Goal: Transaction & Acquisition: Book appointment/travel/reservation

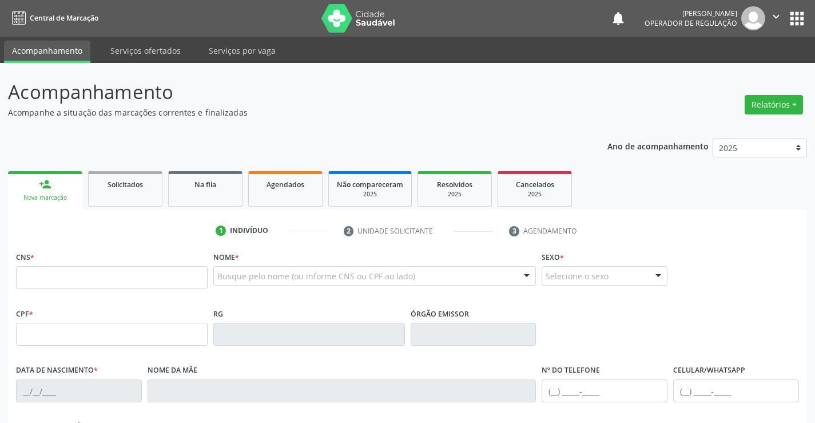
click at [136, 269] on input "text" at bounding box center [112, 277] width 192 height 23
type input "707 8066 4291 6616"
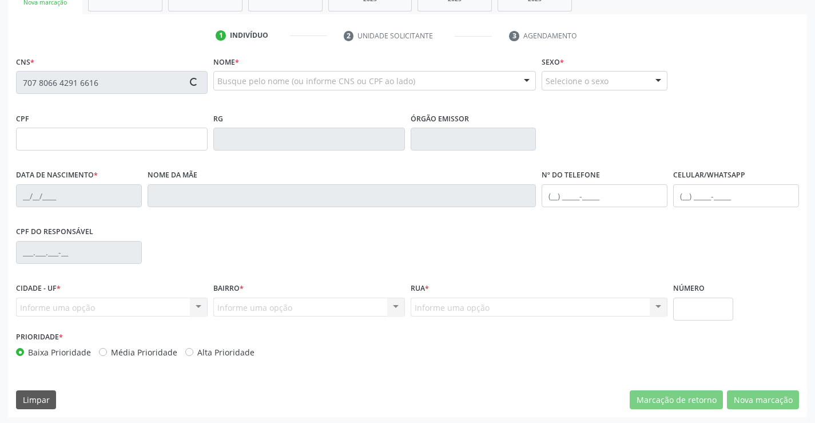
scroll to position [197, 0]
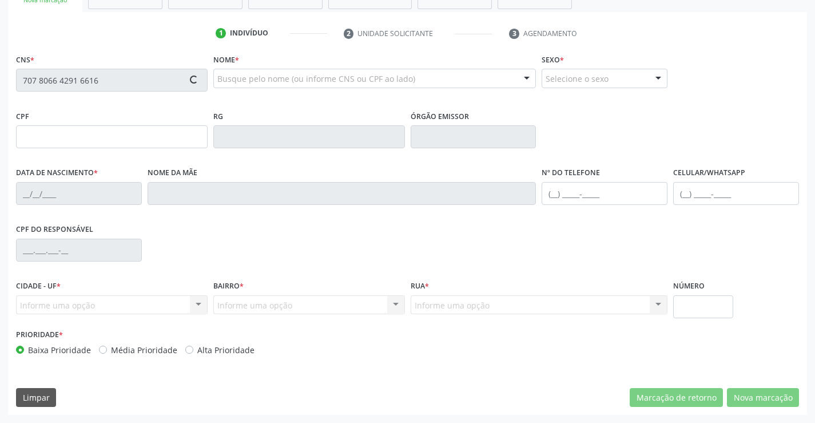
type input "1[DATE]"
type input "[PHONE_NUMBER]"
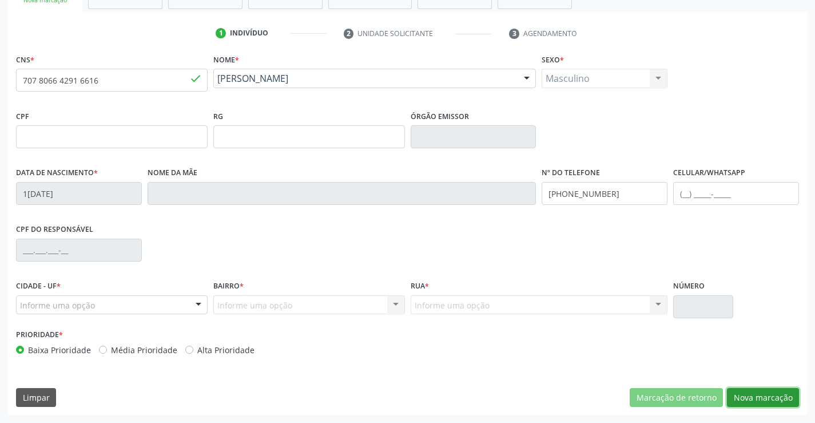
click at [739, 398] on button "Nova marcação" at bounding box center [763, 397] width 72 height 19
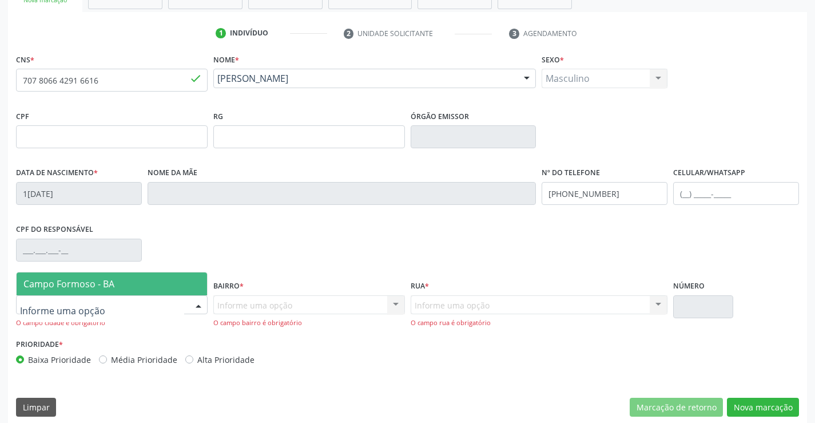
click at [207, 311] on div at bounding box center [198, 305] width 17 height 19
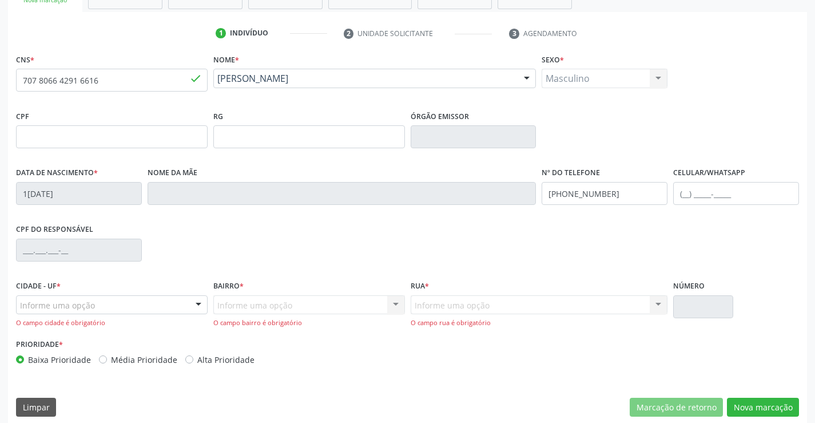
click at [180, 269] on div "CPF do responsável" at bounding box center [407, 249] width 789 height 57
click at [188, 302] on div "Informe uma opção Campo Formoso - BA Nenhum resultado encontrado para: " " Nenh…" at bounding box center [112, 304] width 192 height 19
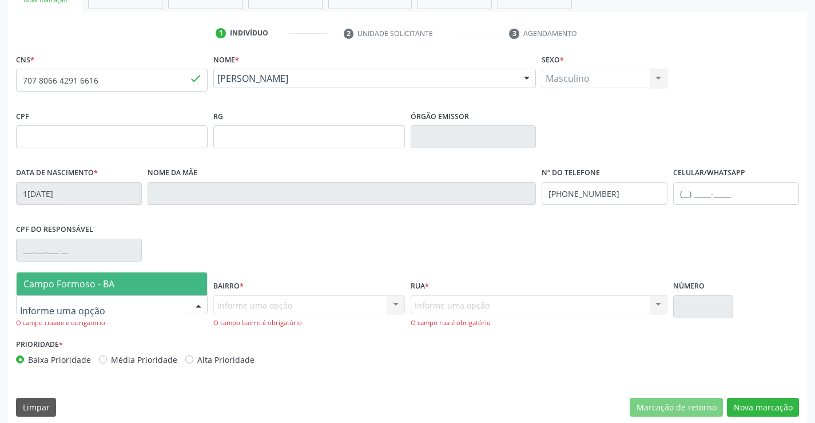
click at [181, 278] on span "Campo Formoso - BA" at bounding box center [112, 283] width 190 height 23
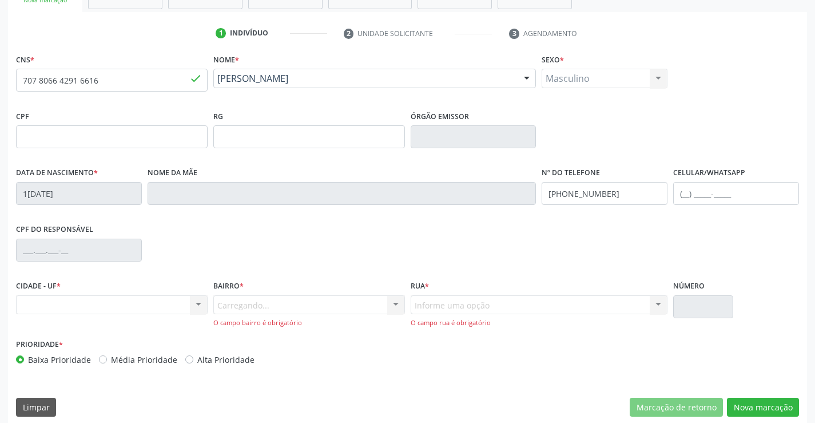
drag, startPoint x: 368, startPoint y: 303, endPoint x: 402, endPoint y: 304, distance: 33.8
click at [370, 303] on div "Carregando... Nenhum resultado encontrado para: " " Nenhuma opção encontrada. D…" at bounding box center [309, 311] width 192 height 33
click at [394, 301] on div at bounding box center [395, 305] width 17 height 19
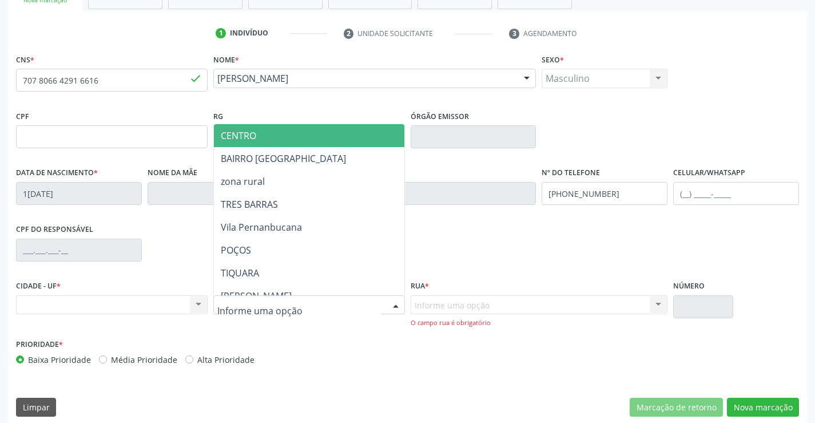
click at [319, 136] on span "CENTRO" at bounding box center [337, 135] width 247 height 23
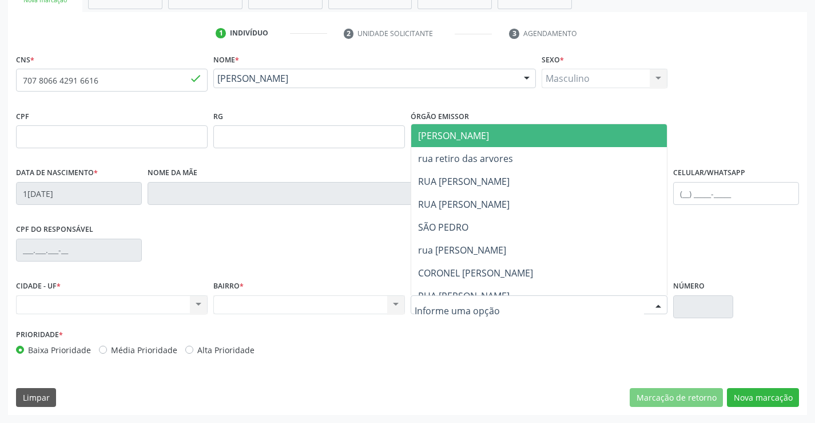
click at [648, 310] on div "[PERSON_NAME] retiro das arvores RUA ALEXANDRINO PINTO SILVA RUA LANDUFO ALVES …" at bounding box center [539, 304] width 257 height 19
drag, startPoint x: 491, startPoint y: 137, endPoint x: 662, endPoint y: 263, distance: 212.8
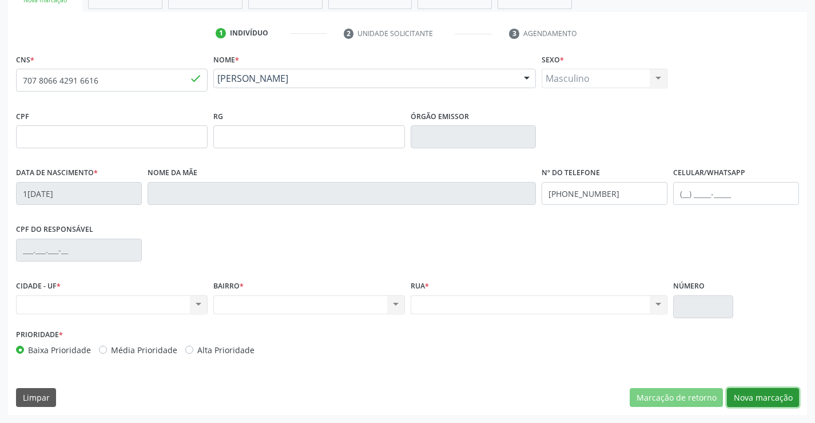
click at [775, 399] on button "Nova marcação" at bounding box center [763, 397] width 72 height 19
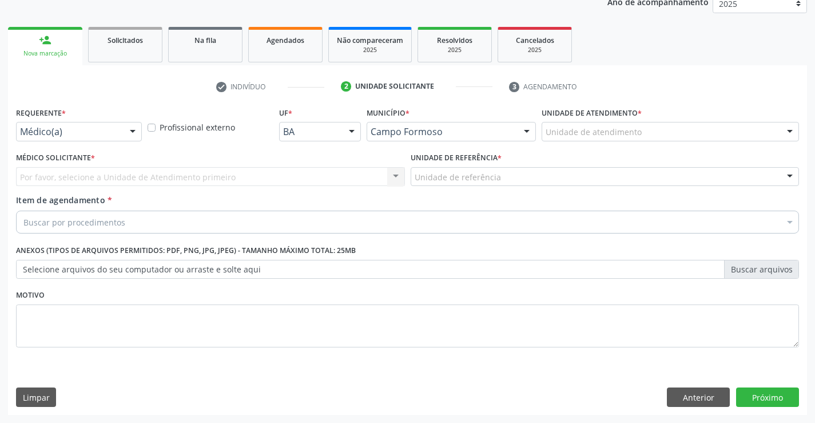
scroll to position [144, 0]
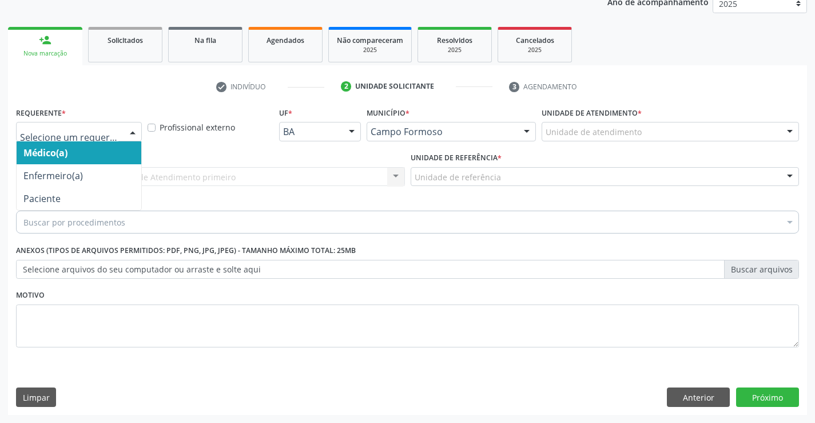
click at [126, 123] on div at bounding box center [132, 131] width 17 height 19
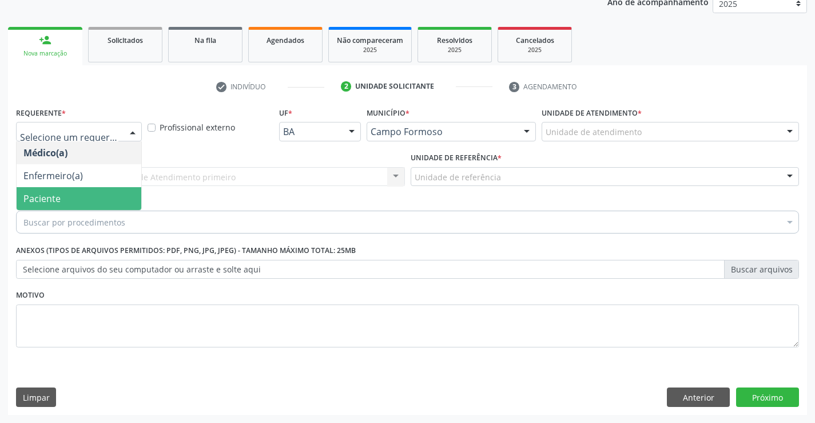
click at [100, 197] on span "Paciente" at bounding box center [79, 198] width 125 height 23
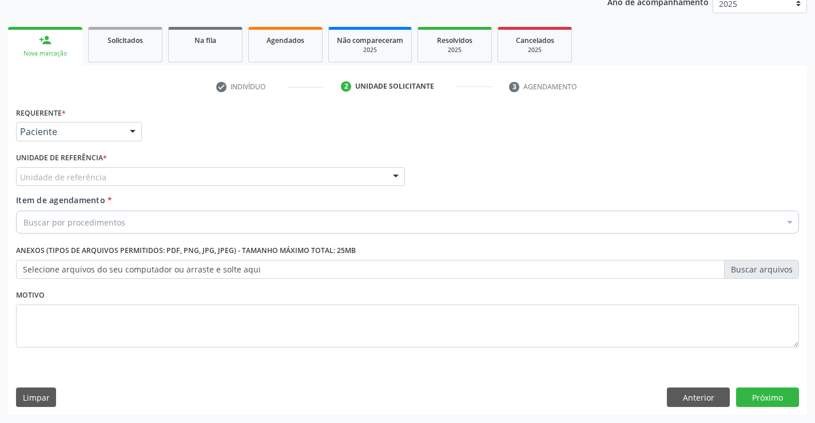
click at [194, 173] on div "Unidade de referência" at bounding box center [210, 176] width 389 height 19
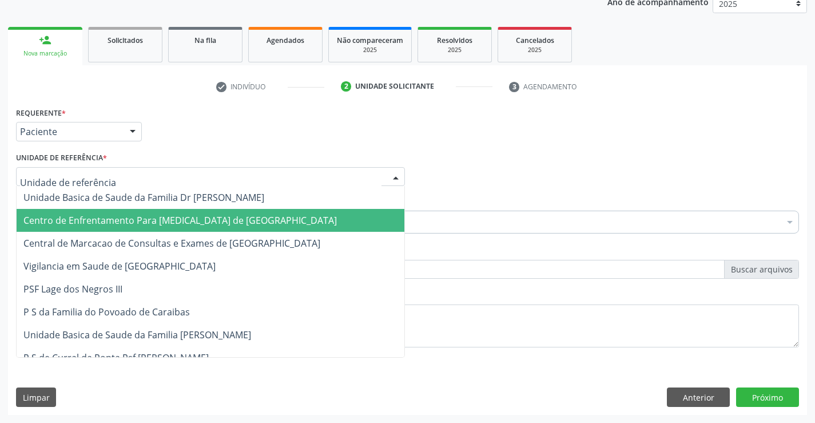
click at [219, 229] on span "Centro de Enfrentamento Para [MEDICAL_DATA] de [GEOGRAPHIC_DATA]" at bounding box center [211, 220] width 388 height 23
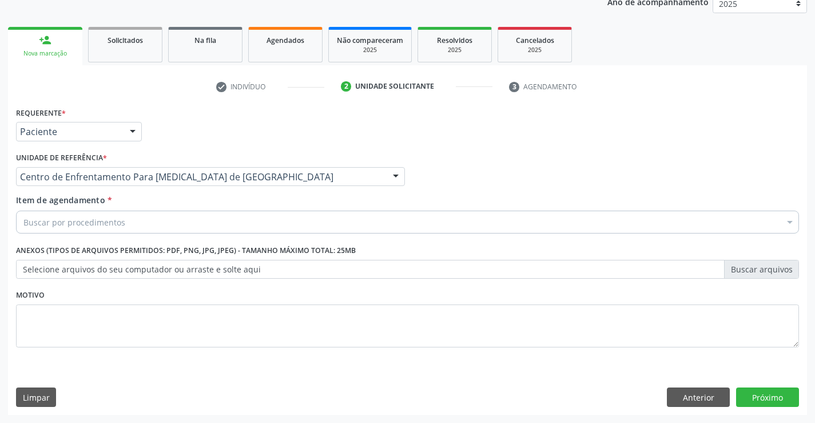
drag, startPoint x: 251, startPoint y: 173, endPoint x: 257, endPoint y: 226, distance: 53.0
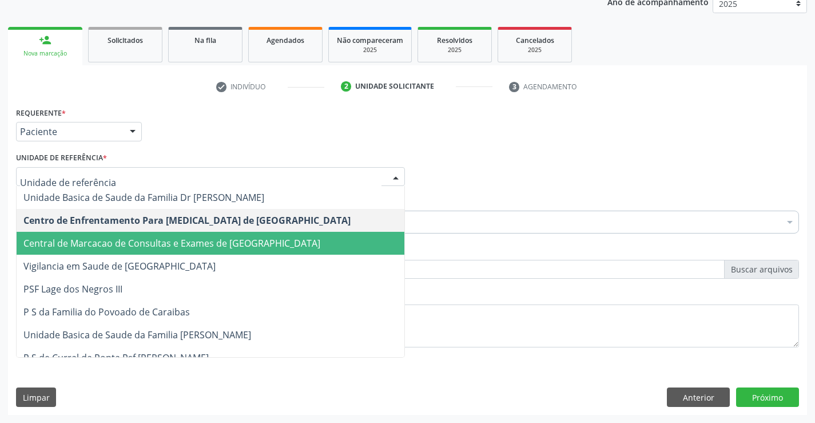
click at [260, 240] on span "Central de Marcacao de Consultas e Exames de [GEOGRAPHIC_DATA]" at bounding box center [171, 243] width 297 height 13
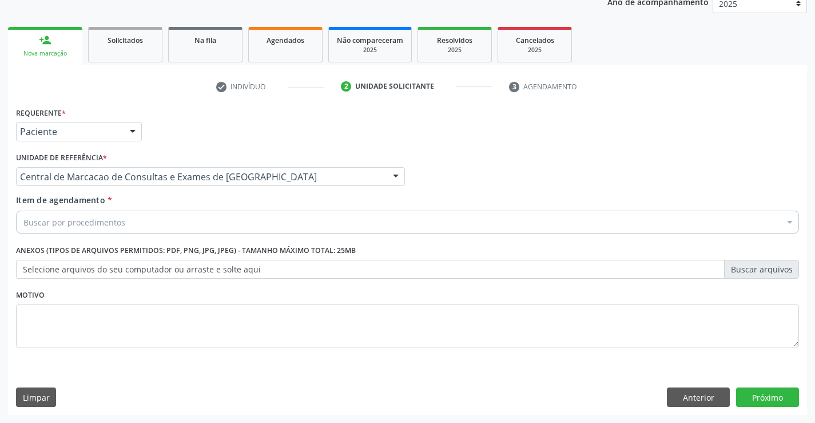
click at [305, 219] on div "Buscar por procedimentos" at bounding box center [407, 222] width 783 height 23
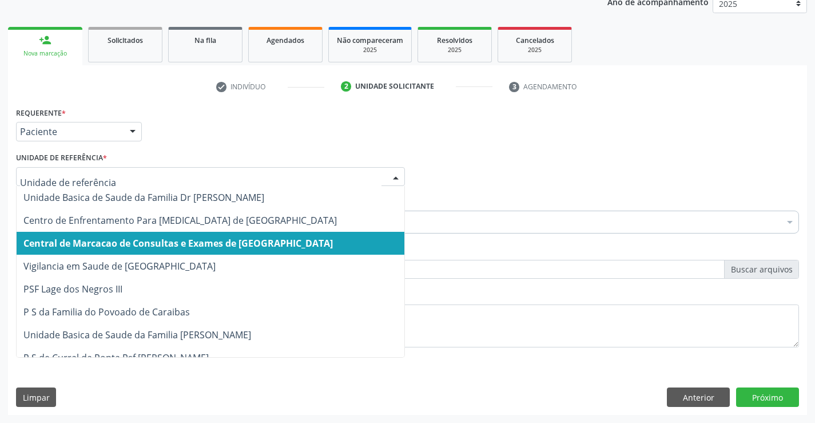
click at [172, 249] on span "Central de Marcacao de Consultas e Exames de [GEOGRAPHIC_DATA]" at bounding box center [177, 243] width 309 height 13
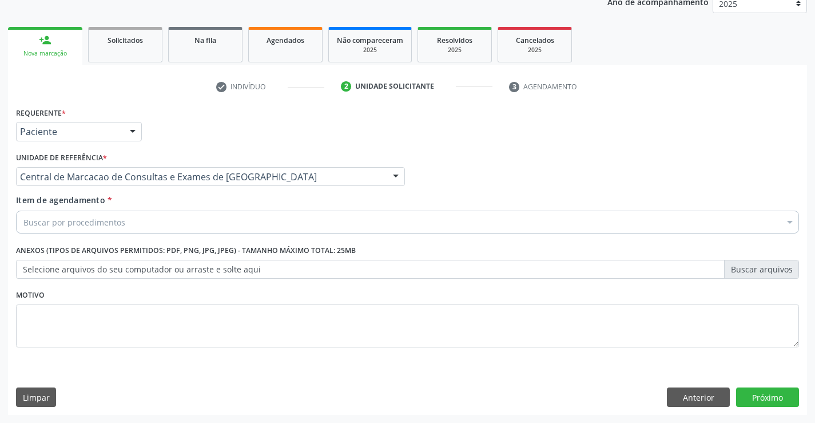
click at [222, 228] on div "Buscar por procedimentos" at bounding box center [407, 222] width 783 height 23
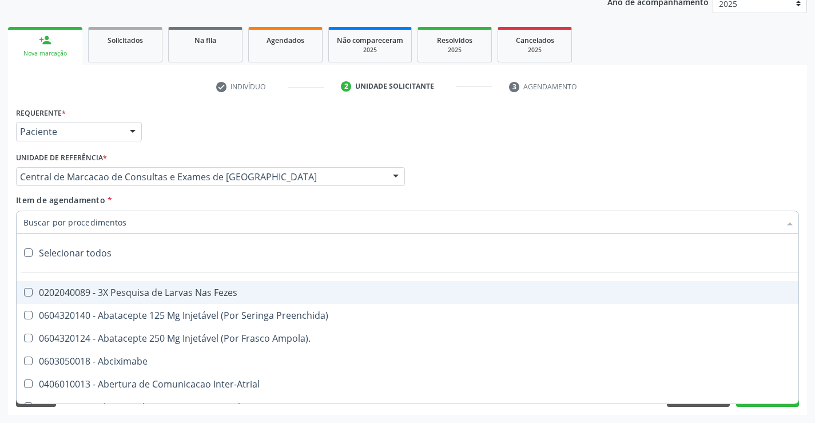
click at [222, 228] on input "Item de agendamento *" at bounding box center [401, 222] width 757 height 23
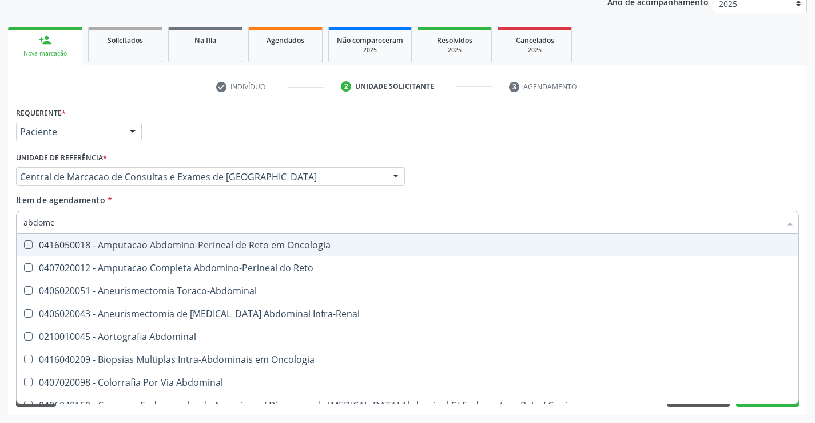
type input "abdomen"
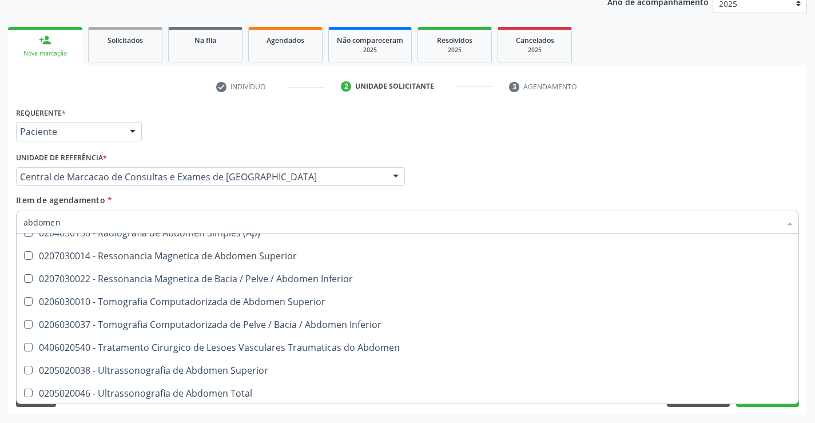
scroll to position [59, 0]
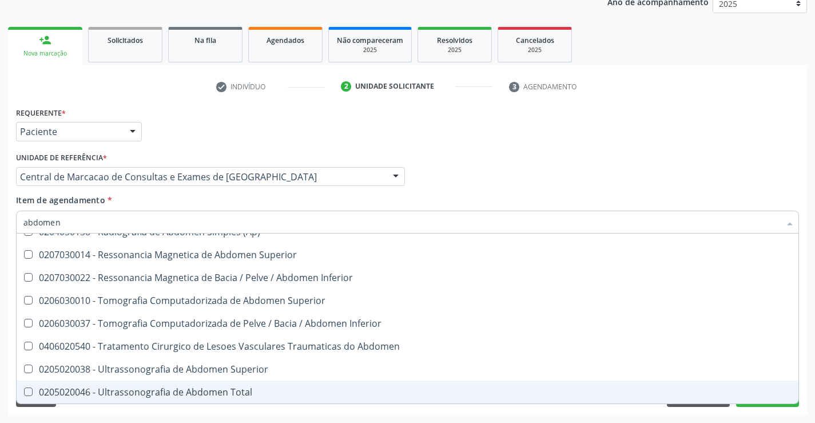
click at [235, 392] on div "0205020046 - Ultrassonografia de Abdomen Total" at bounding box center [407, 391] width 768 height 9
checkbox Total "true"
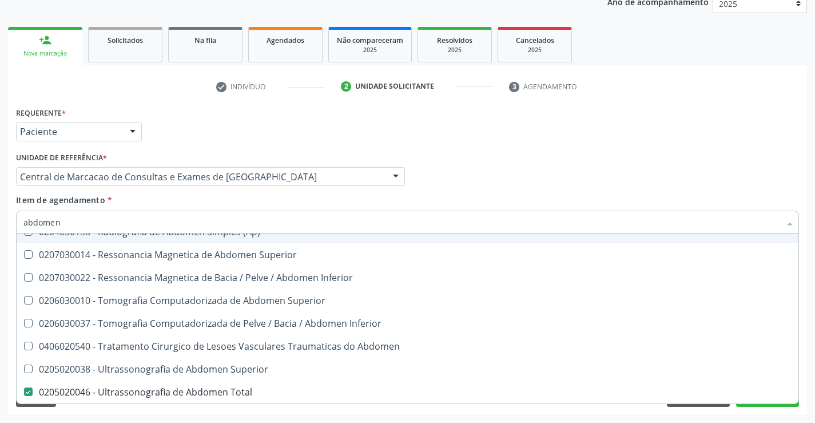
click at [554, 174] on div "Médico Solicitante Por favor, selecione a Unidade de Atendimento primeiro Nenhu…" at bounding box center [407, 171] width 789 height 45
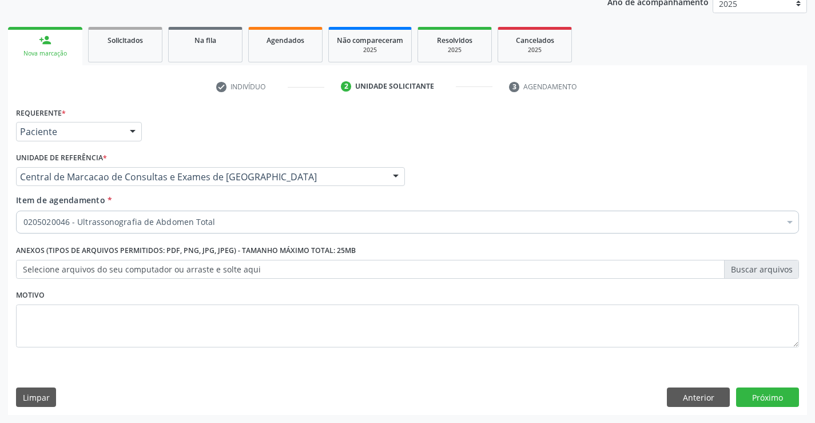
scroll to position [0, 0]
click at [796, 394] on button "Próximo" at bounding box center [767, 396] width 63 height 19
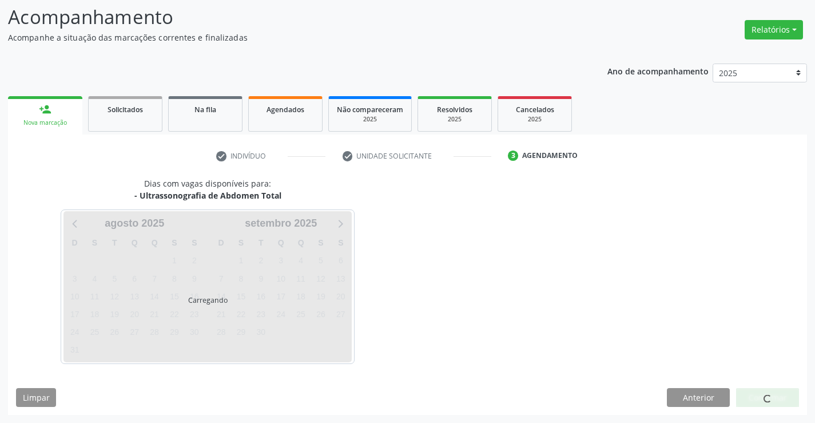
scroll to position [75, 0]
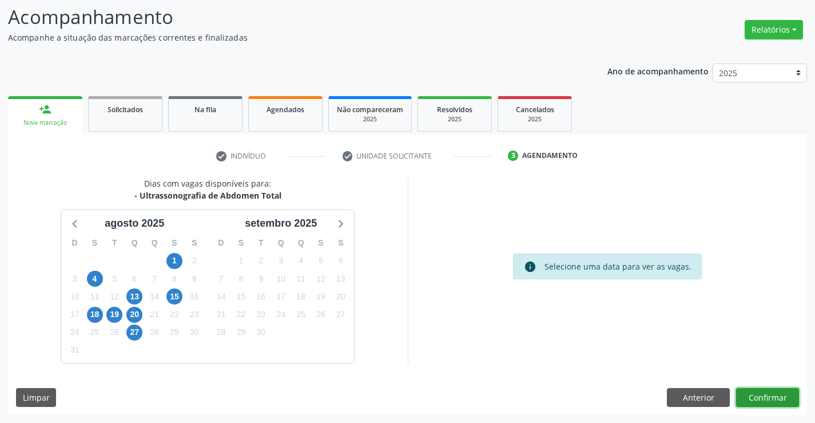
drag, startPoint x: 778, startPoint y: 399, endPoint x: 771, endPoint y: 396, distance: 7.2
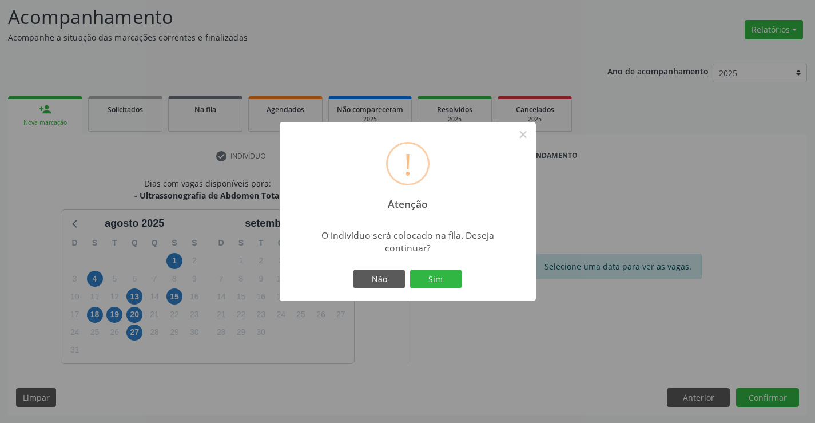
click at [463, 280] on div "Não Sim" at bounding box center [407, 279] width 113 height 24
click at [437, 279] on button "Sim" at bounding box center [435, 278] width 51 height 19
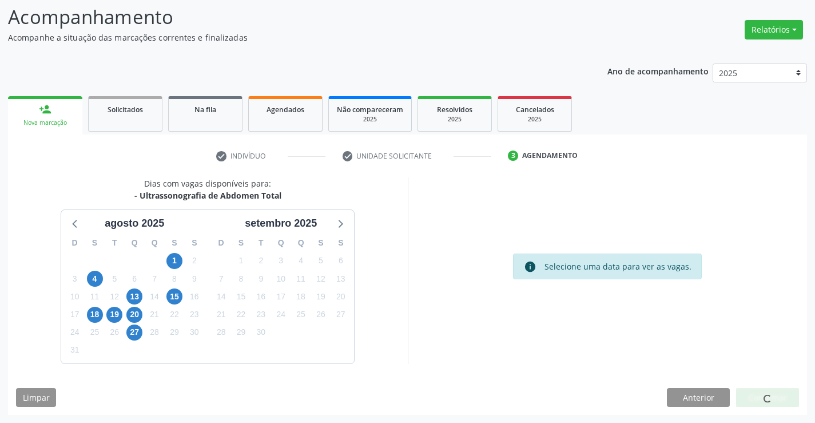
scroll to position [0, 0]
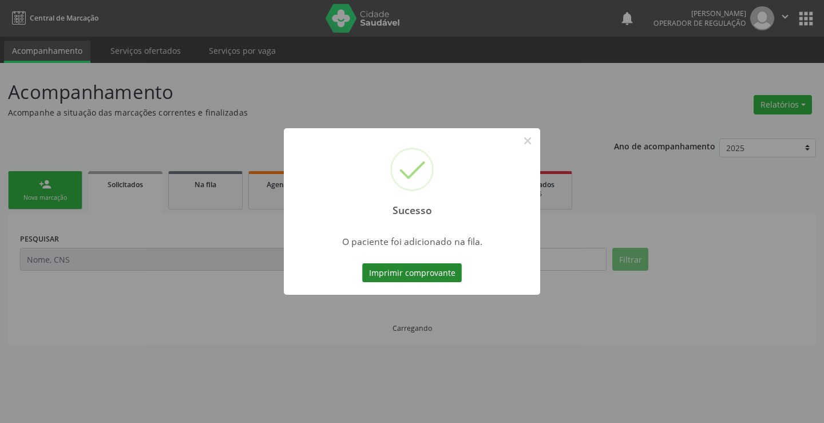
click at [420, 271] on button "Imprimir comprovante" at bounding box center [412, 272] width 100 height 19
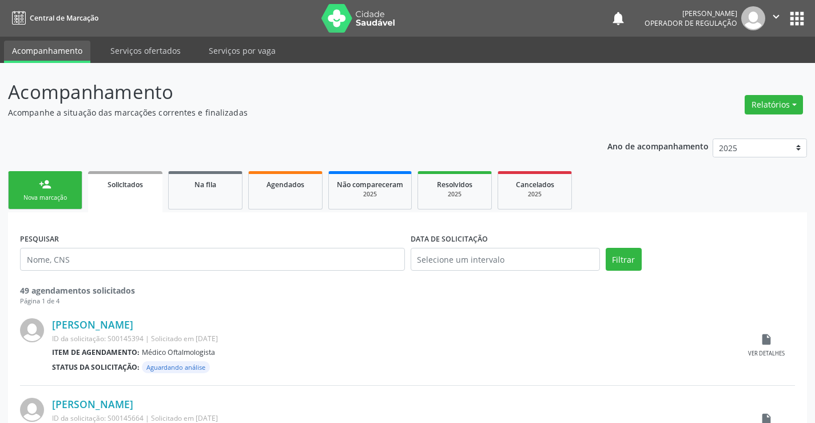
click at [50, 184] on div "person_add" at bounding box center [45, 184] width 13 height 13
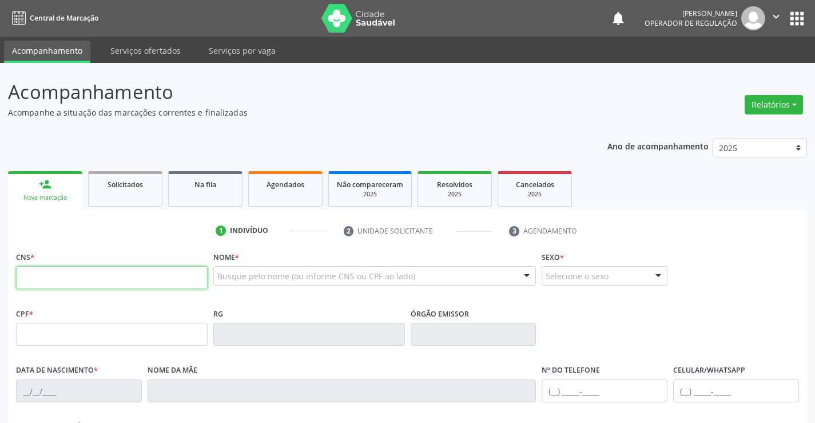
click at [71, 283] on input "text" at bounding box center [112, 277] width 192 height 23
type input "700 0083 5370 9907"
type input "2009137604"
type input "[DATE]"
type input "[PHONE_NUMBER]"
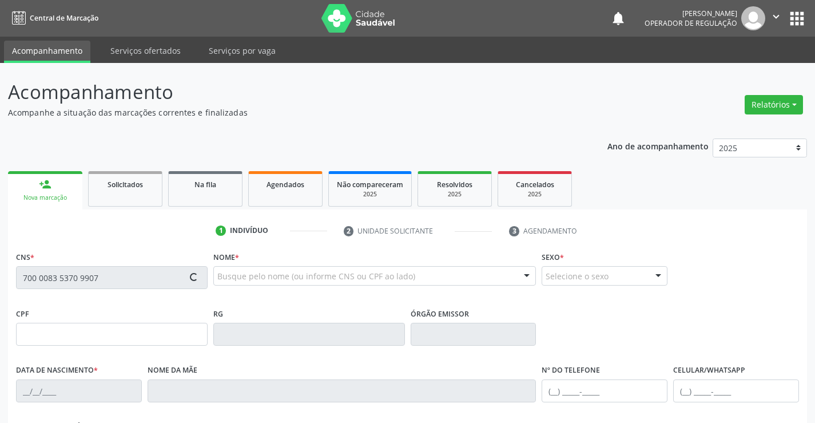
type input "S/N"
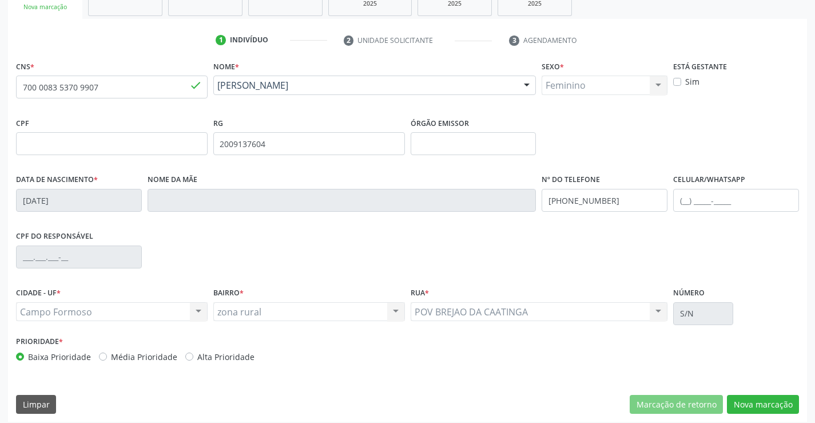
scroll to position [197, 0]
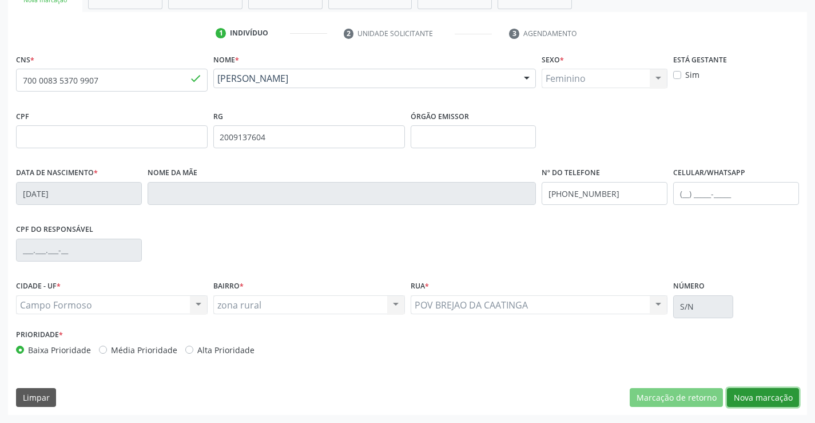
click at [763, 398] on button "Nova marcação" at bounding box center [763, 397] width 72 height 19
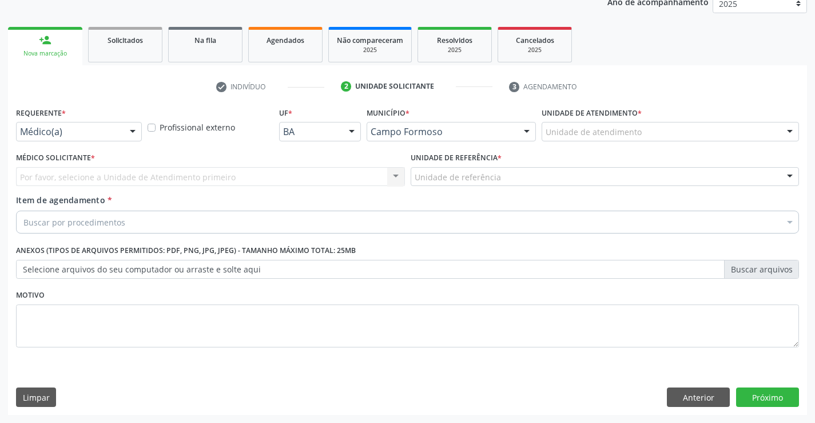
scroll to position [144, 0]
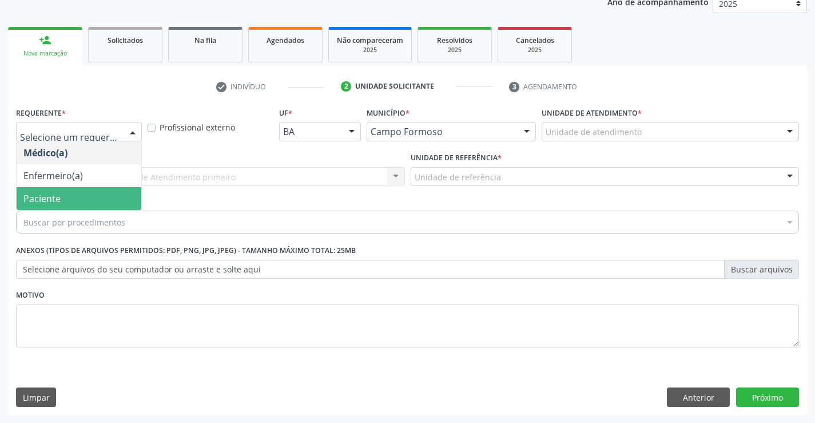
click at [70, 201] on span "Paciente" at bounding box center [79, 198] width 125 height 23
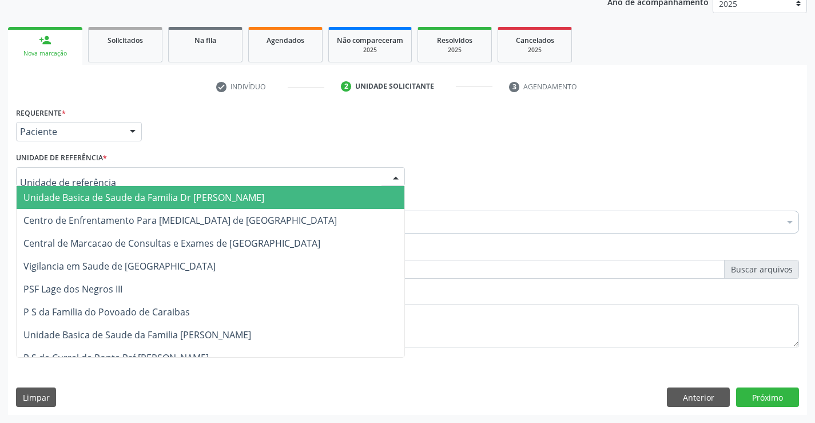
click at [114, 198] on span "Unidade Basica de Saude da Familia Dr [PERSON_NAME]" at bounding box center [143, 197] width 241 height 13
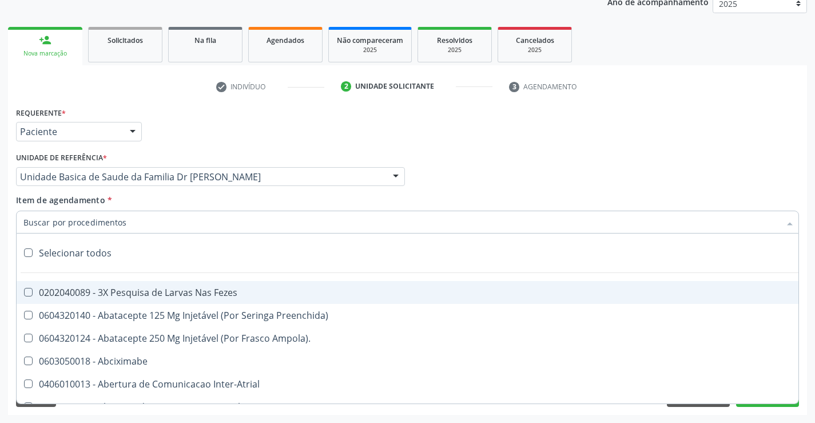
click at [127, 225] on div at bounding box center [407, 222] width 783 height 23
click at [133, 224] on input "Item de agendamento *" at bounding box center [401, 222] width 757 height 23
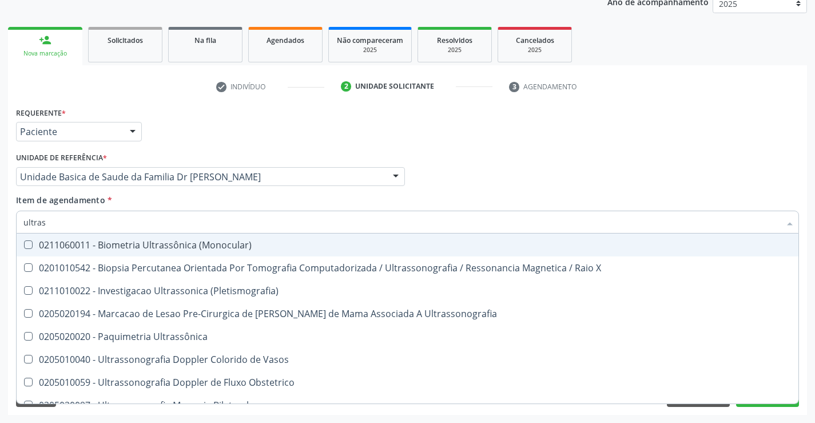
type input "ultrass"
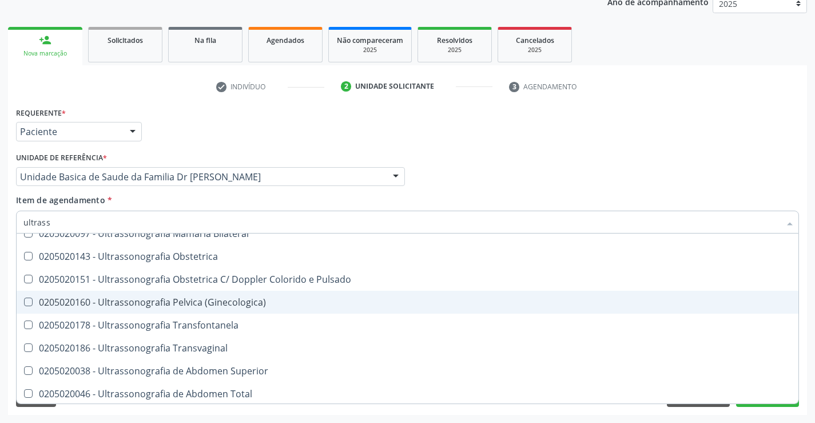
scroll to position [229, 0]
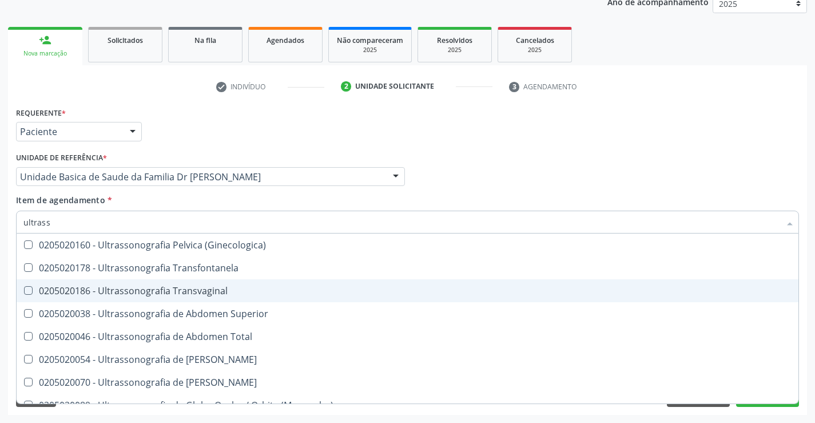
click at [227, 293] on div "0205020186 - Ultrassonografia Transvaginal" at bounding box center [407, 290] width 768 height 9
checkbox Transvaginal "true"
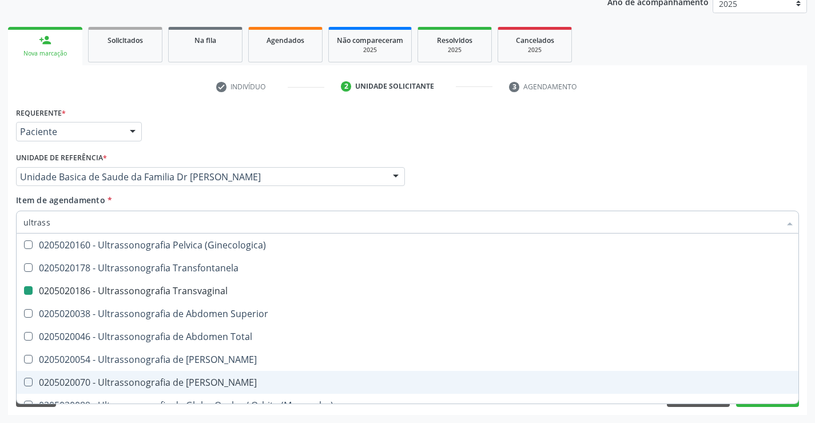
click at [809, 379] on div "Acompanhamento Acompanhe a situação das marcações correntes e finalizadas Relat…" at bounding box center [407, 171] width 815 height 504
checkbox X "true"
checkbox Transvaginal "false"
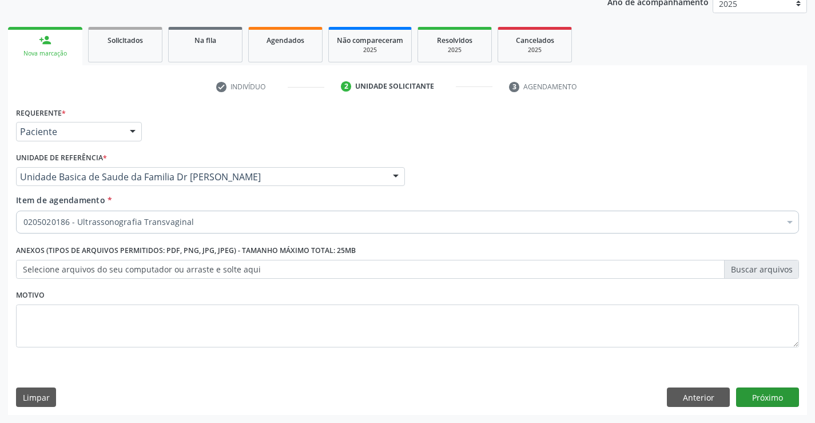
scroll to position [0, 0]
click at [776, 395] on button "Próximo" at bounding box center [767, 396] width 63 height 19
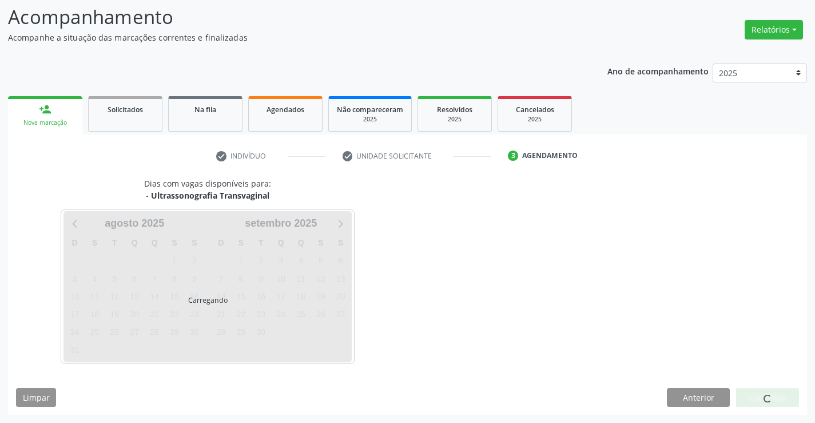
scroll to position [75, 0]
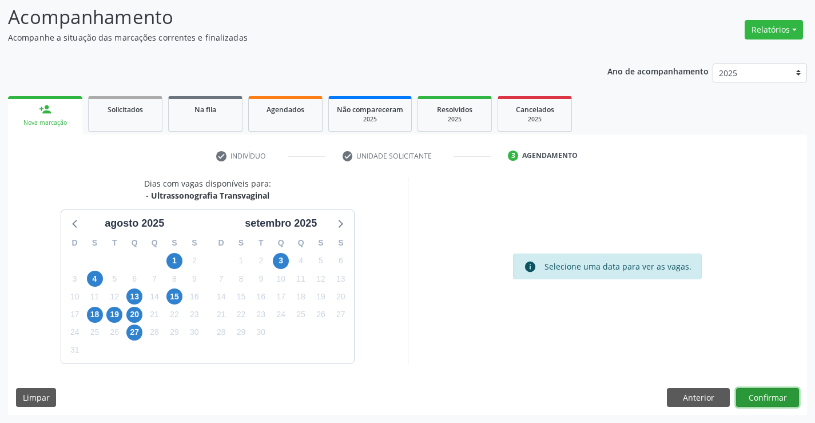
click at [758, 398] on button "Confirmar" at bounding box center [767, 397] width 63 height 19
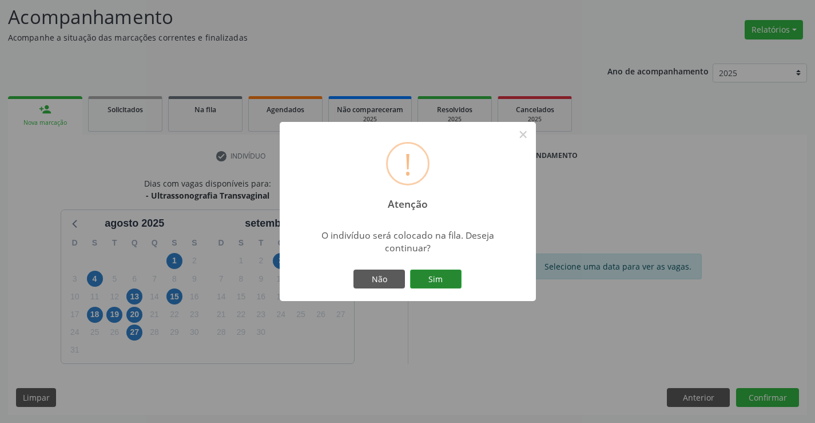
click at [435, 283] on button "Sim" at bounding box center [435, 278] width 51 height 19
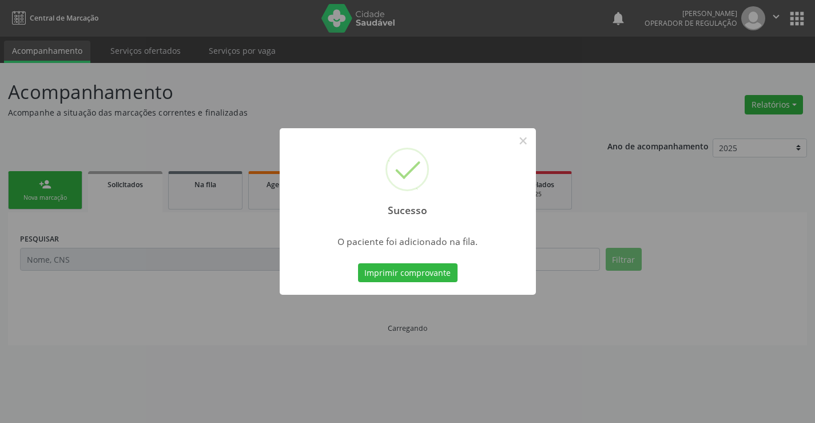
scroll to position [0, 0]
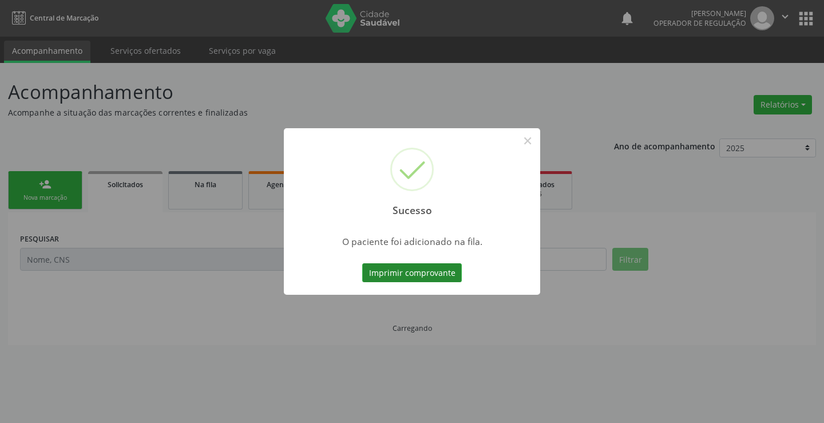
click at [421, 271] on button "Imprimir comprovante" at bounding box center [412, 272] width 100 height 19
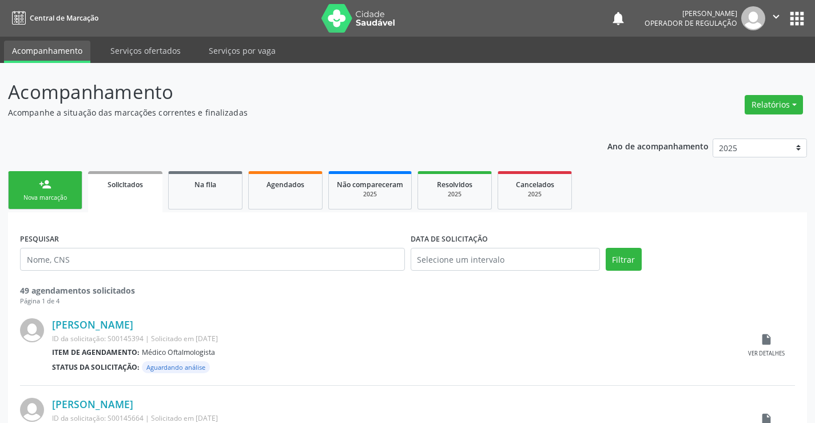
click at [42, 186] on div "person_add" at bounding box center [45, 184] width 13 height 13
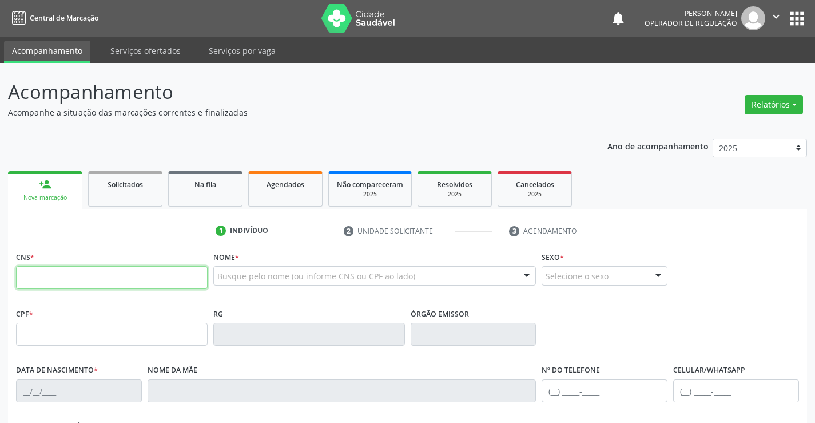
click at [61, 272] on input "text" at bounding box center [112, 277] width 192 height 23
type input "702 8001 0816 2765"
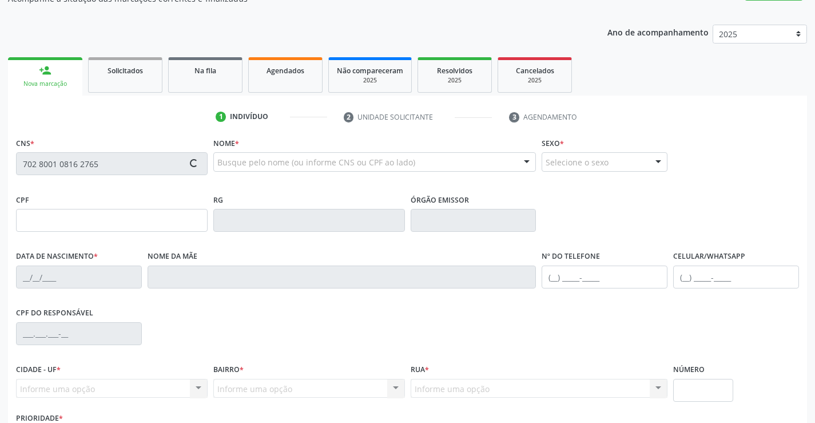
scroll to position [114, 0]
type input "088.578.335-26"
type input "[DATE]"
type input "[PERSON_NAME]"
type input "[PHONE_NUMBER]"
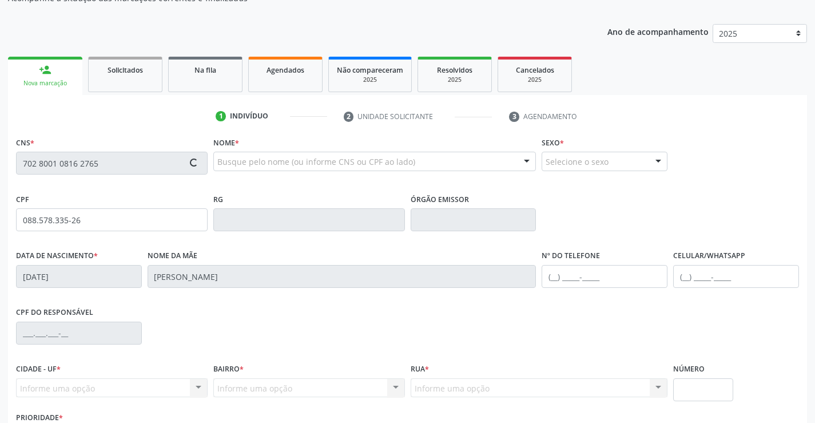
type input "S/N"
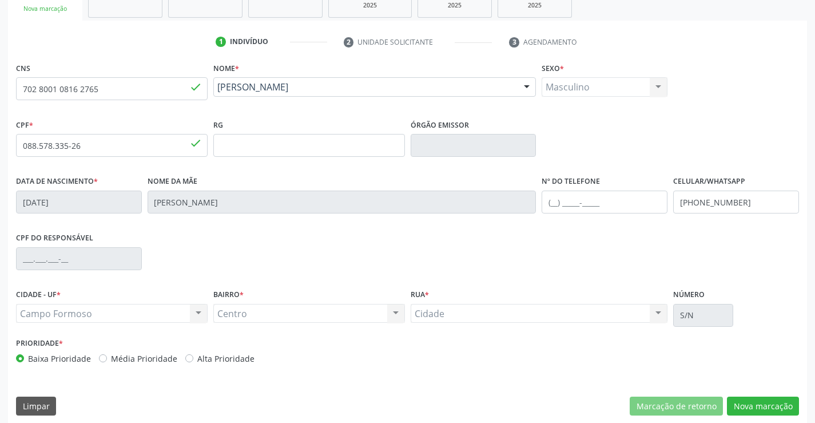
scroll to position [197, 0]
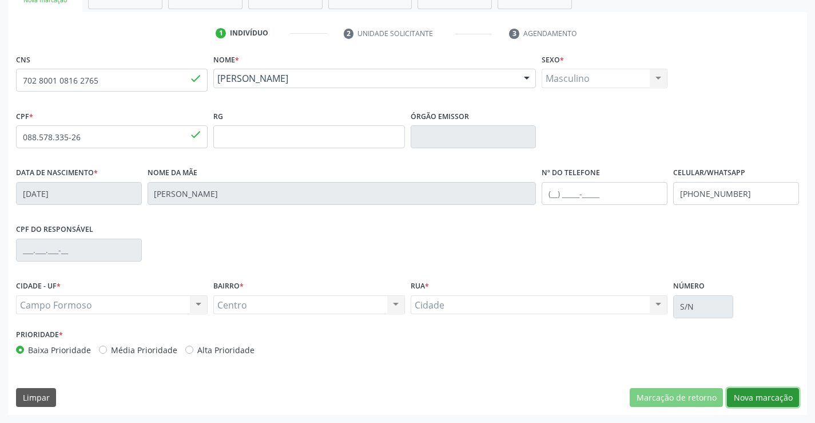
click at [759, 392] on button "Nova marcação" at bounding box center [763, 397] width 72 height 19
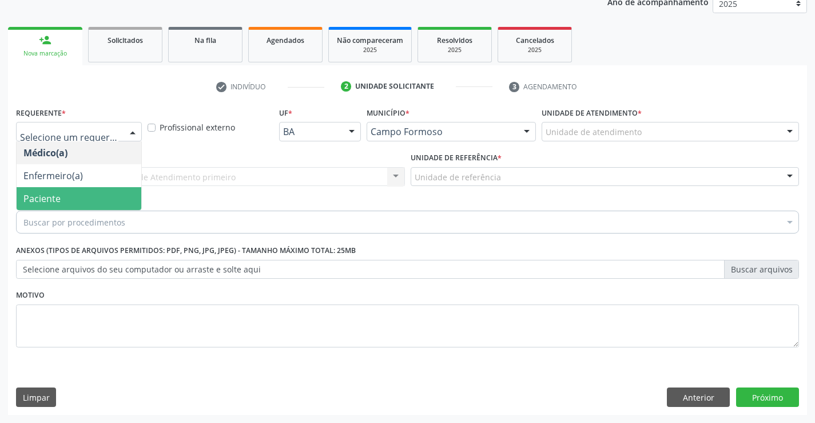
click at [62, 196] on span "Paciente" at bounding box center [79, 198] width 125 height 23
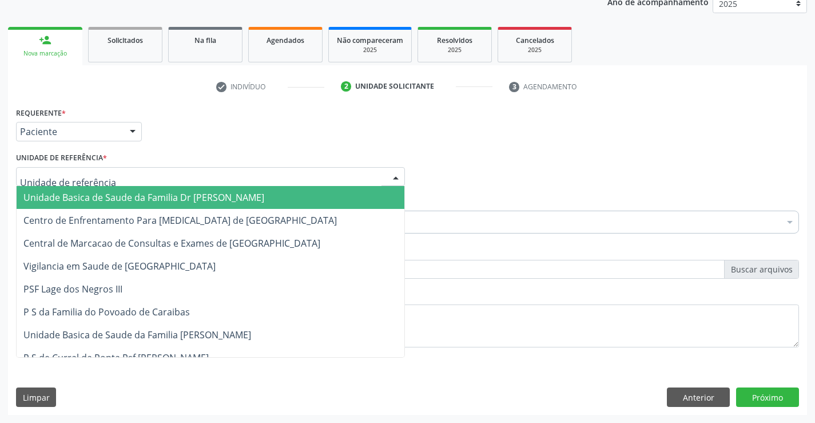
click at [146, 191] on span "Unidade Basica de Saude da Familia Dr [PERSON_NAME]" at bounding box center [143, 197] width 241 height 13
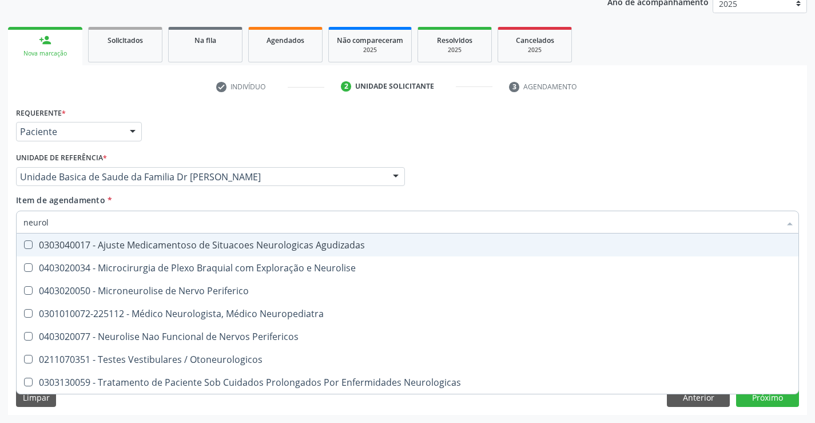
type input "neurolo"
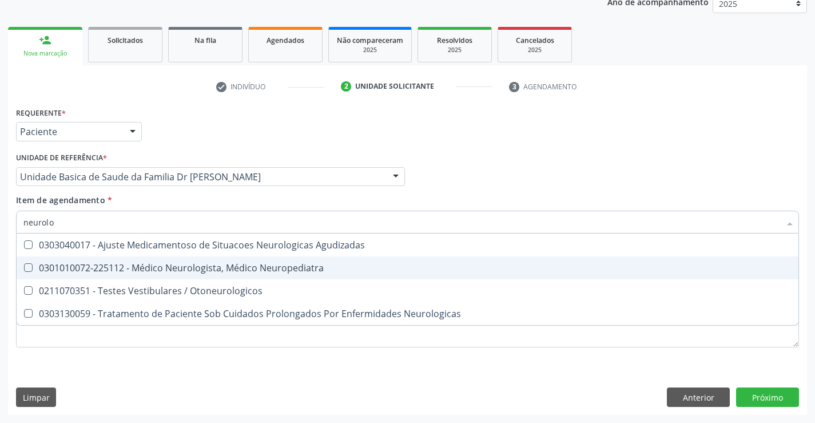
click at [205, 263] on div "0301010072-225112 - Médico Neurologista, Médico Neuropediatra" at bounding box center [407, 267] width 768 height 9
checkbox Neuropediatra "true"
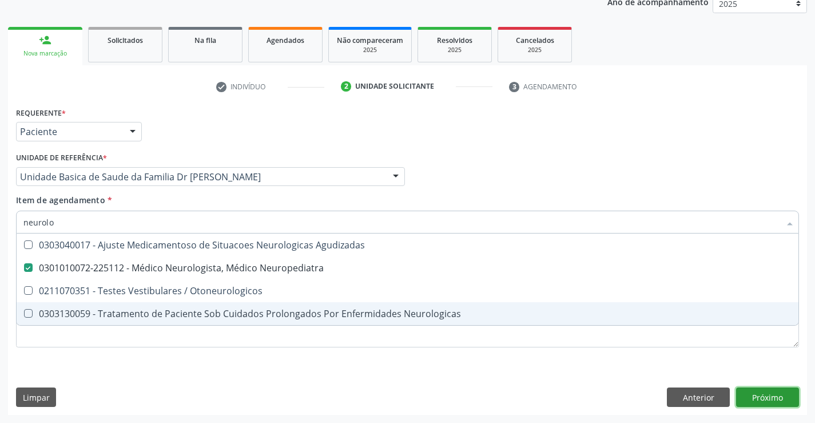
click at [763, 390] on div "Requerente * Paciente Médico(a) Enfermeiro(a) Paciente Nenhum resultado encontr…" at bounding box center [407, 259] width 799 height 311
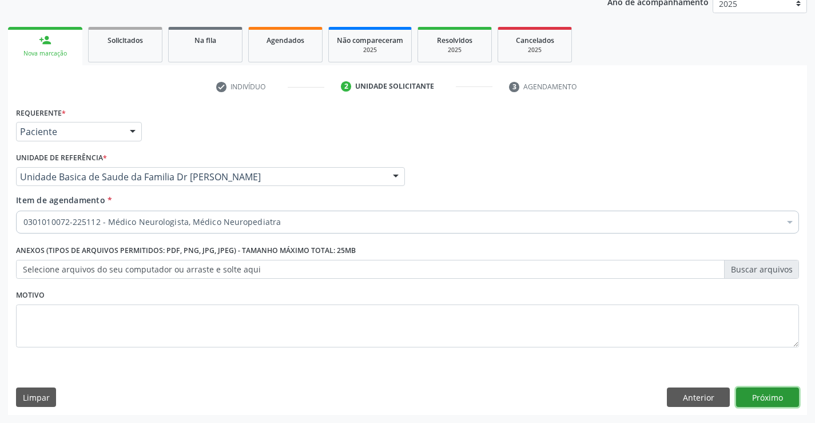
click at [766, 391] on button "Próximo" at bounding box center [767, 396] width 63 height 19
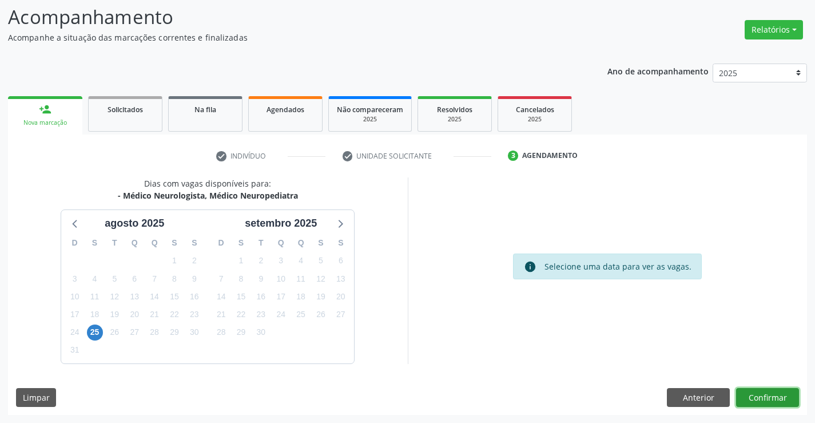
drag, startPoint x: 761, startPoint y: 396, endPoint x: 765, endPoint y: 387, distance: 9.2
click at [765, 388] on button "Confirmar" at bounding box center [767, 397] width 63 height 19
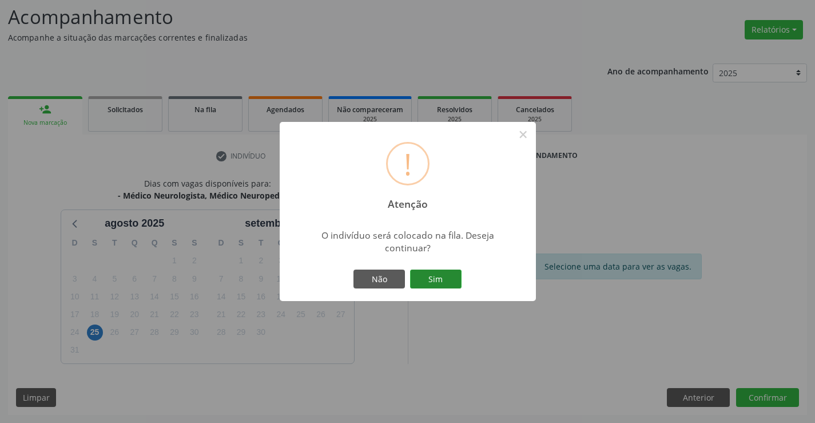
click at [427, 278] on button "Sim" at bounding box center [435, 278] width 51 height 19
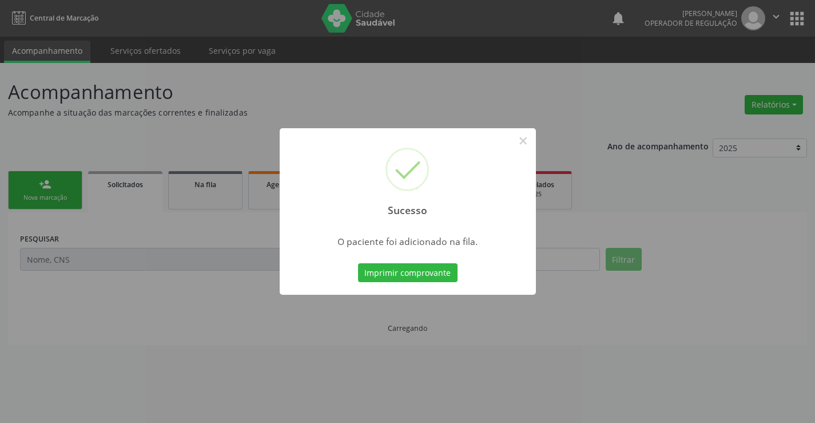
scroll to position [0, 0]
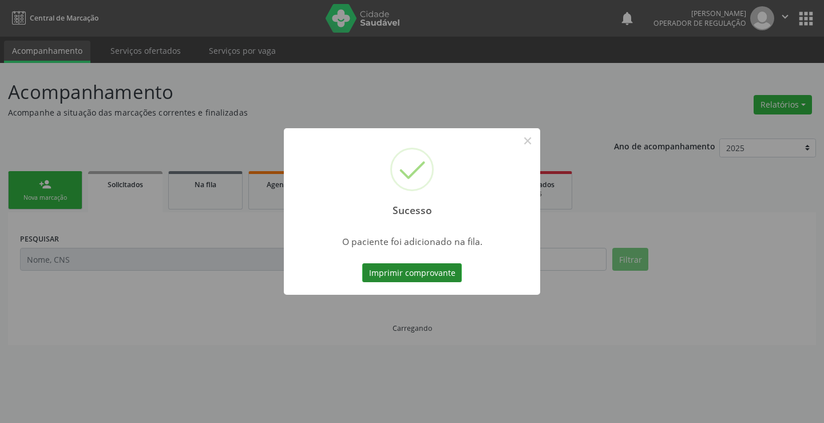
click at [406, 275] on button "Imprimir comprovante" at bounding box center [412, 272] width 100 height 19
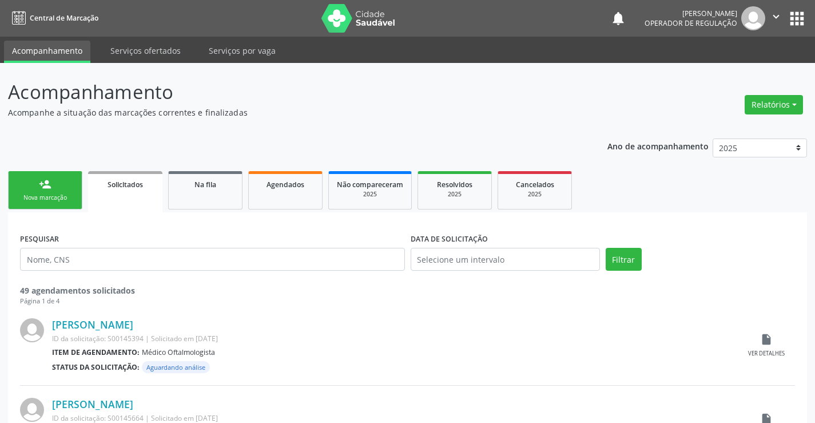
click at [38, 190] on link "person_add Nova marcação" at bounding box center [45, 190] width 74 height 38
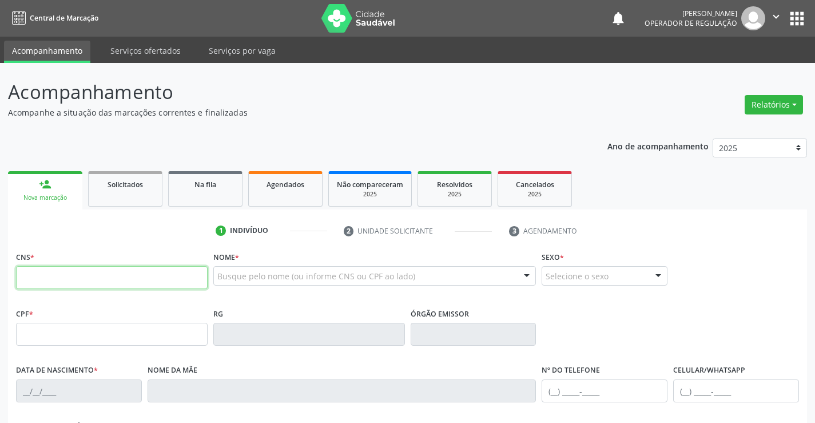
click at [55, 280] on input "text" at bounding box center [112, 277] width 192 height 23
type input "706 9091 7852 2930"
type input "0979687497"
type input "1[DATE]"
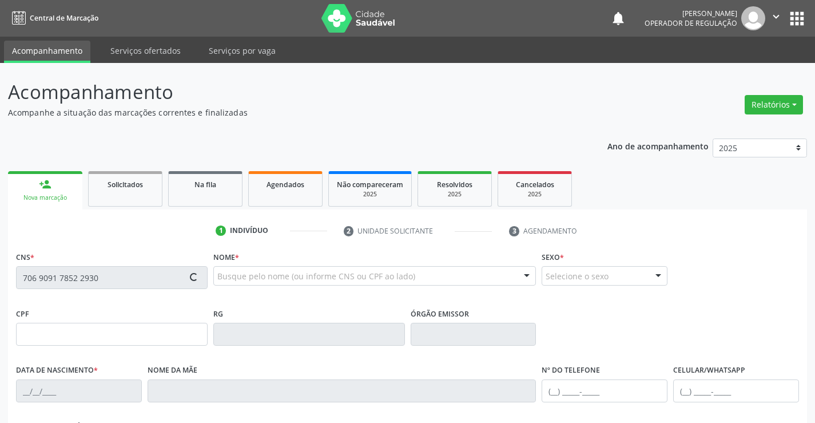
type input "[PHONE_NUMBER]"
type input "029.136.525-65"
type input "S/N"
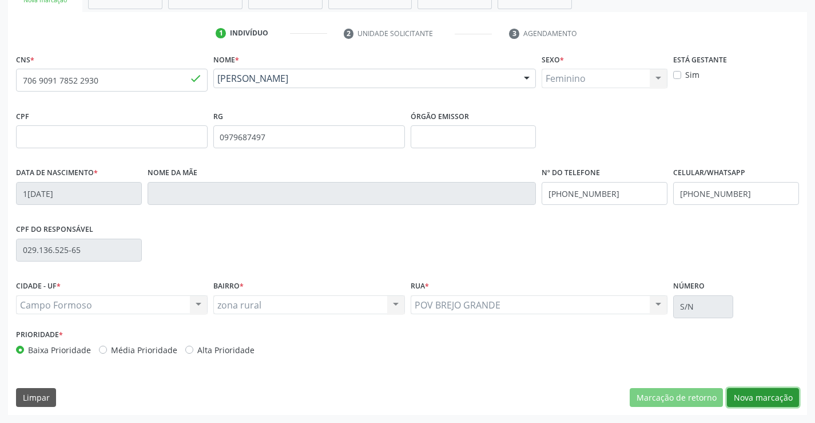
click at [755, 393] on button "Nova marcação" at bounding box center [763, 397] width 72 height 19
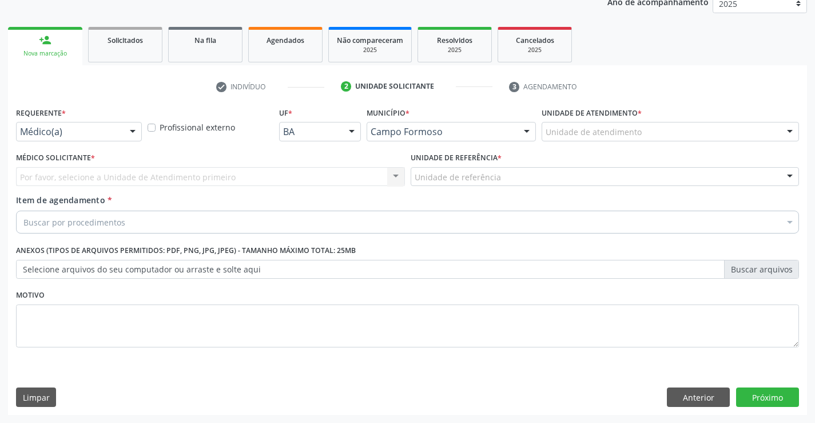
scroll to position [144, 0]
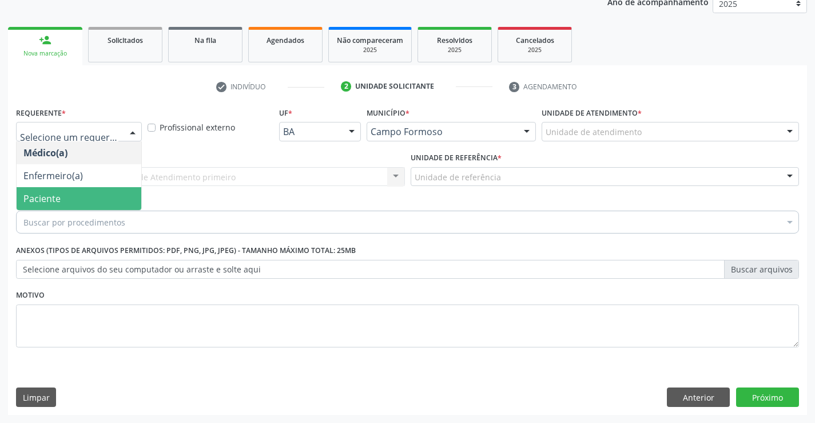
click at [67, 194] on span "Paciente" at bounding box center [79, 198] width 125 height 23
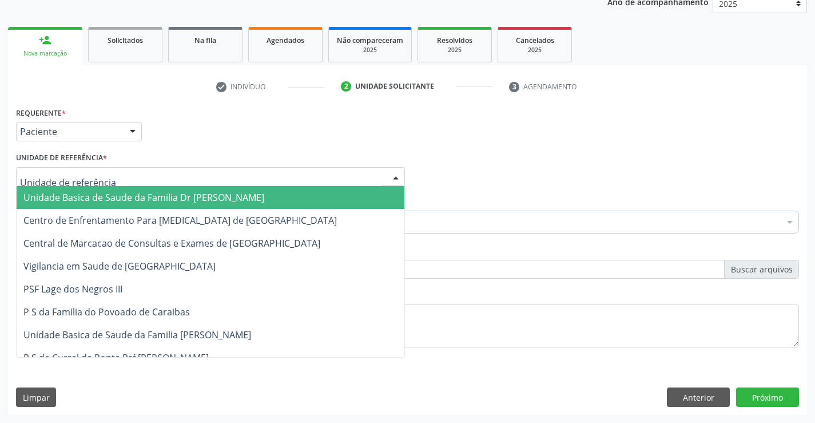
click at [97, 196] on span "Unidade Basica de Saude da Familia Dr [PERSON_NAME]" at bounding box center [143, 197] width 241 height 13
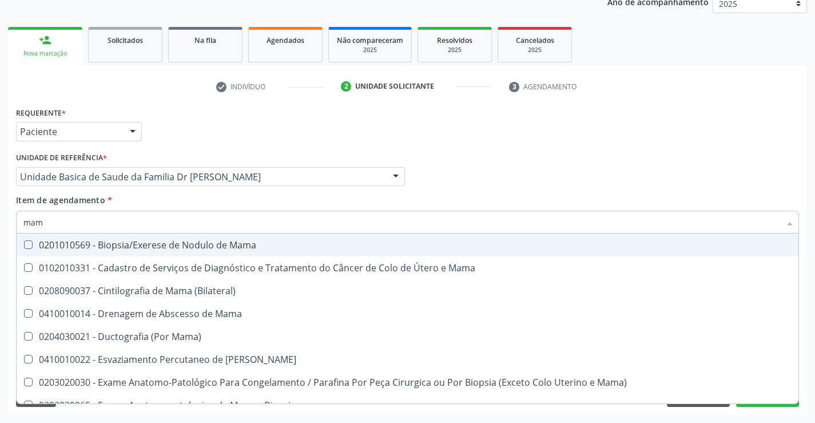
type input "mamo"
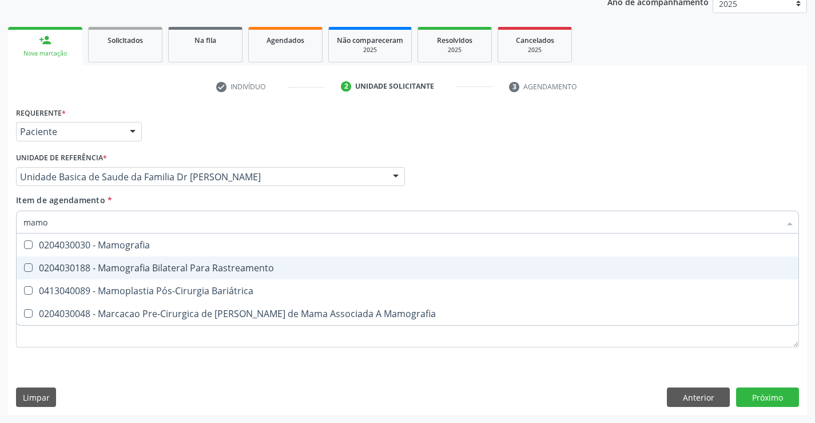
click at [155, 264] on div "0204030188 - Mamografia Bilateral Para Rastreamento" at bounding box center [407, 267] width 768 height 9
checkbox Rastreamento "true"
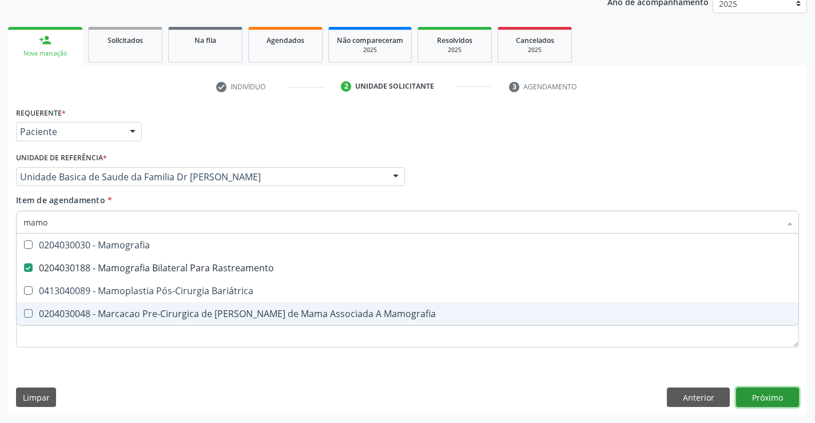
click at [768, 396] on div "Requerente * Paciente Médico(a) Enfermeiro(a) Paciente Nenhum resultado encontr…" at bounding box center [407, 259] width 799 height 311
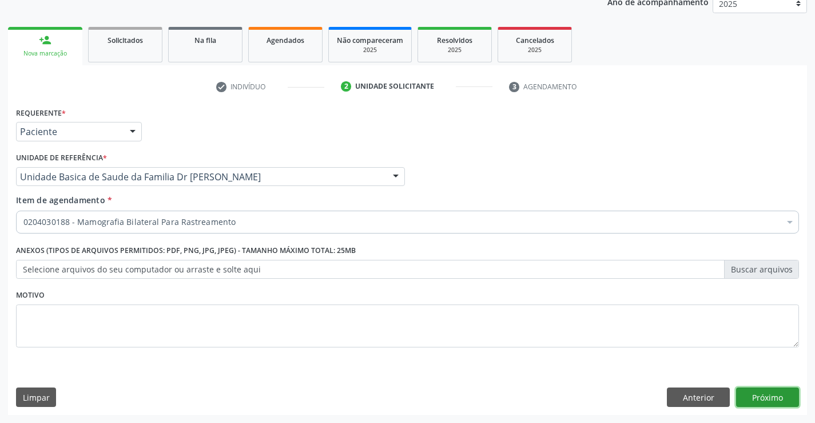
click at [768, 396] on button "Próximo" at bounding box center [767, 396] width 63 height 19
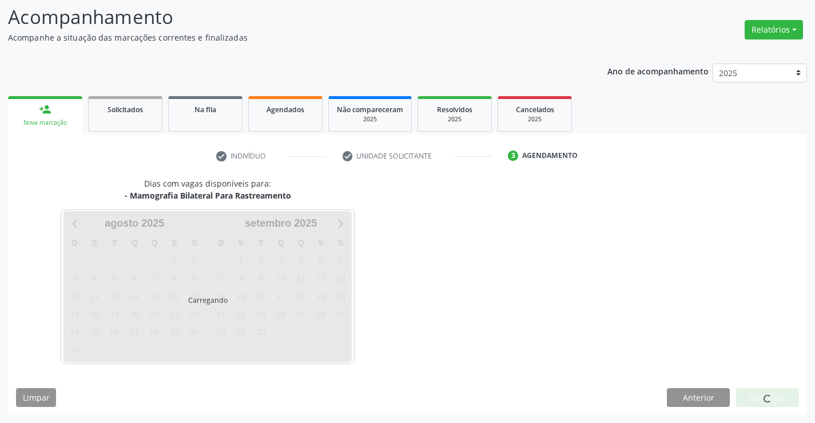
scroll to position [75, 0]
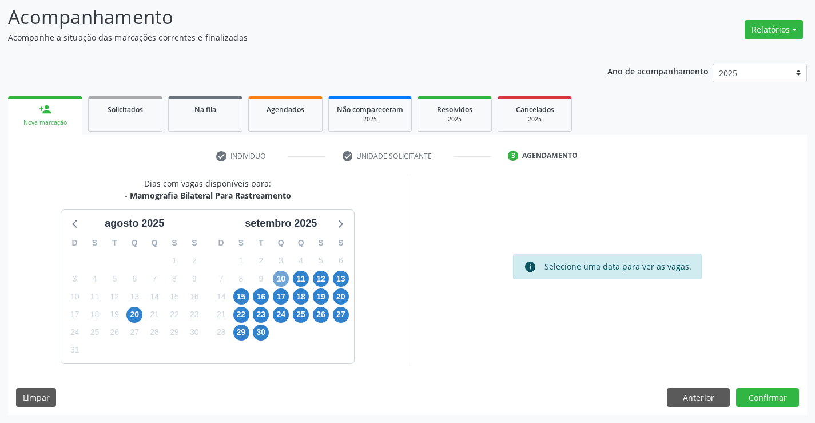
click at [281, 280] on span "10" at bounding box center [281, 279] width 16 height 16
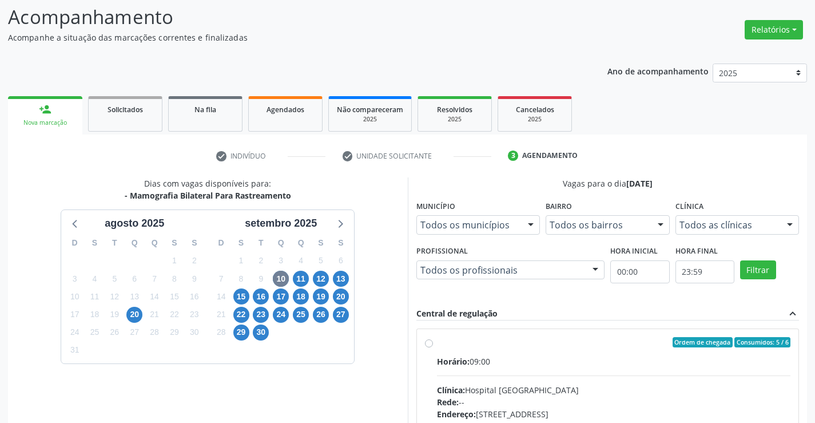
click at [555, 344] on div "Ordem de chegada Consumidos: 5 / 6" at bounding box center [614, 342] width 354 height 10
click at [433, 344] on input "Ordem de chegada Consumidos: 5 / 6 Horário: 09:00 Clínica: Hospital [GEOGRAPHIC…" at bounding box center [429, 342] width 8 height 10
radio input "true"
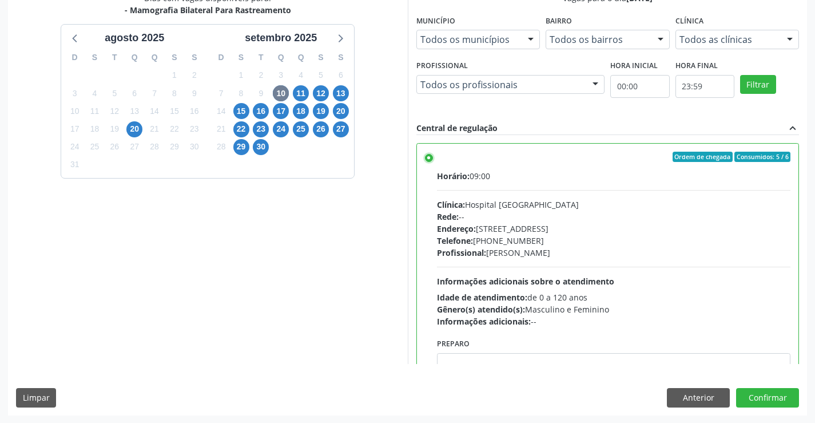
scroll to position [261, 0]
click at [767, 395] on button "Confirmar" at bounding box center [767, 396] width 63 height 19
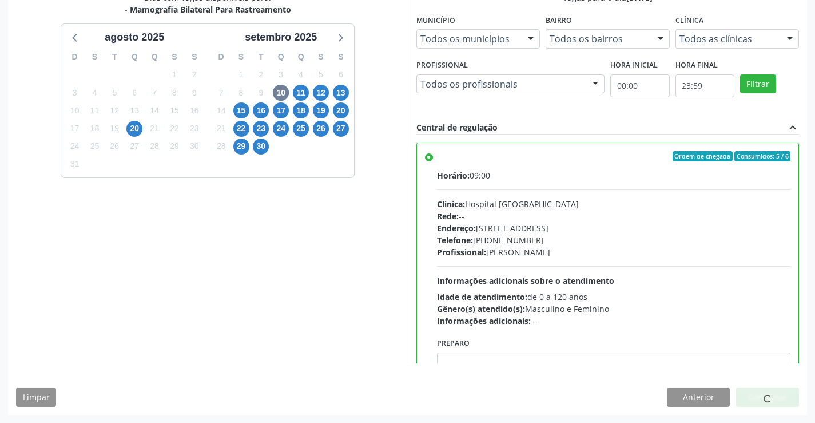
scroll to position [0, 0]
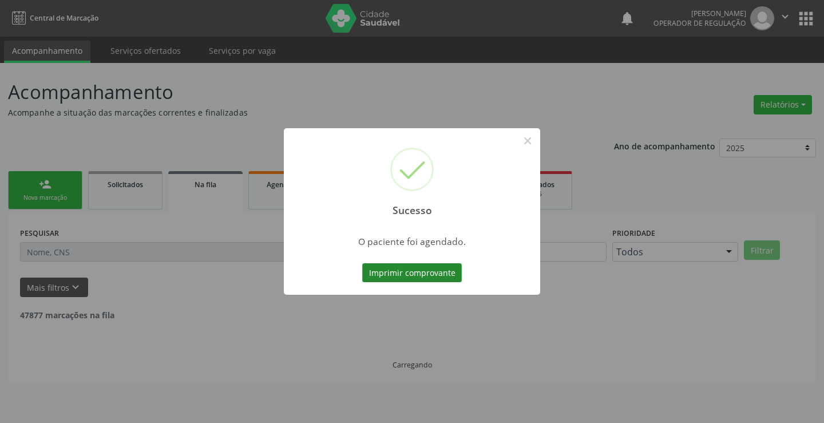
click at [426, 271] on button "Imprimir comprovante" at bounding box center [412, 272] width 100 height 19
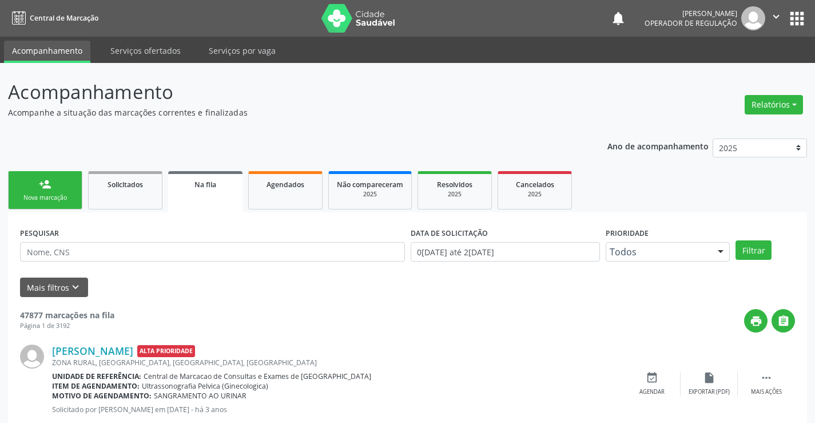
click at [43, 184] on div "person_add" at bounding box center [45, 184] width 13 height 13
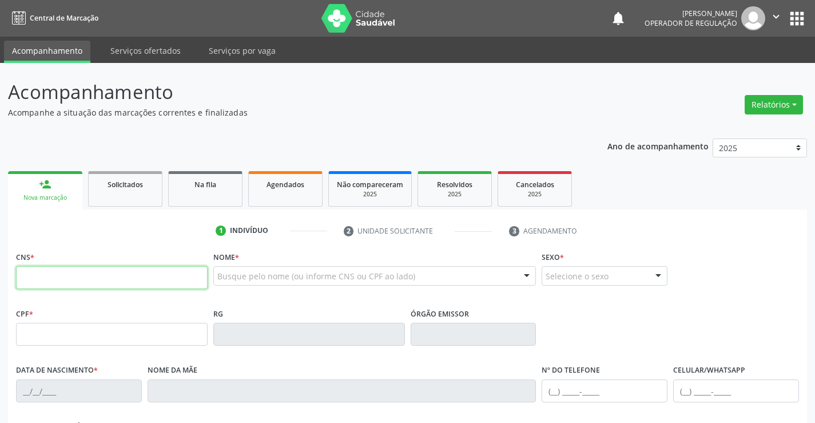
click at [171, 288] on input "text" at bounding box center [112, 277] width 192 height 23
type input "700 6034 8509 8468"
type input "0739950614"
type input "[DATE]"
type input "617.835.285-91"
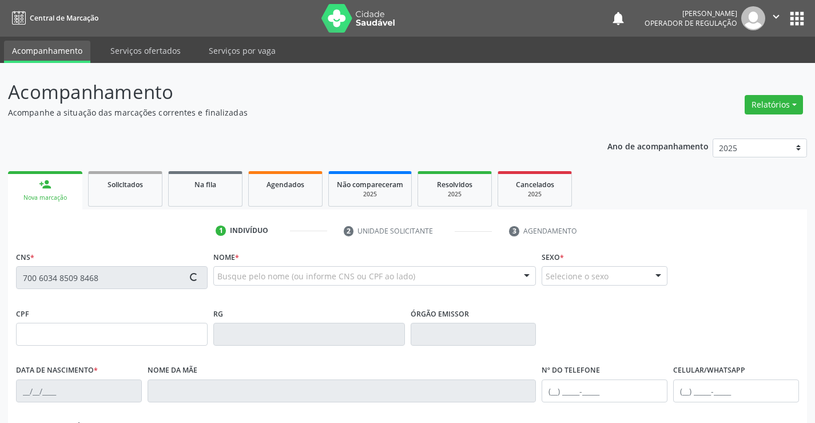
type input "S/N"
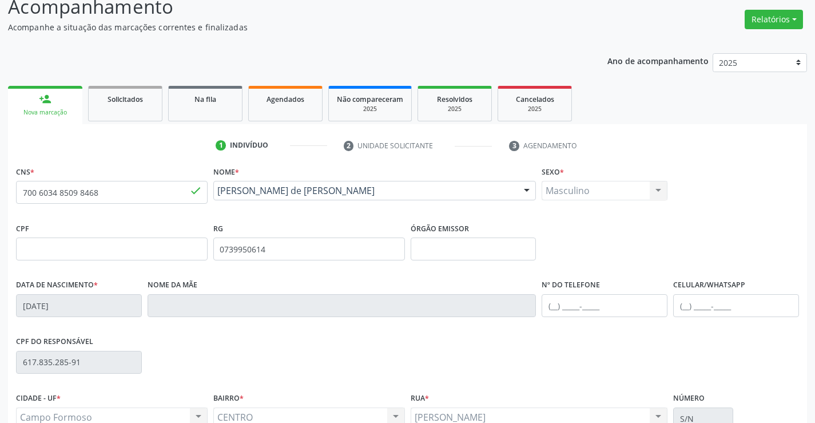
scroll to position [197, 0]
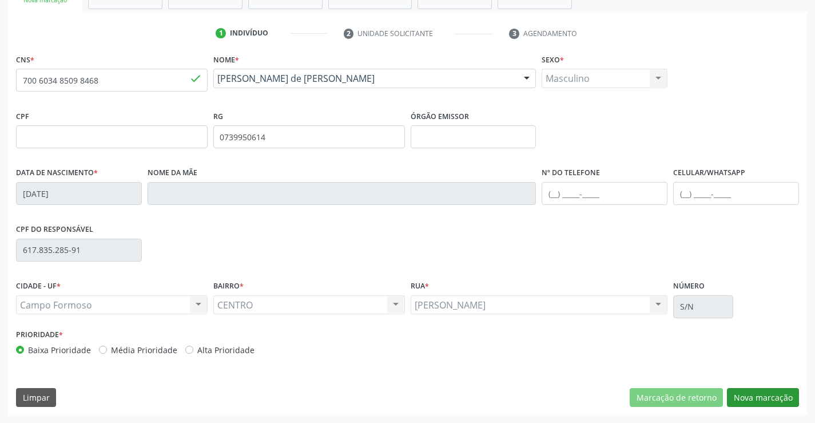
drag, startPoint x: 760, startPoint y: 410, endPoint x: 751, endPoint y: 394, distance: 18.7
click at [755, 398] on div "CNS * 700 6034 8509 8468 done Nome * [PERSON_NAME] [PERSON_NAME] CNS: 700 6034 …" at bounding box center [407, 233] width 799 height 364
click at [751, 394] on button "Nova marcação" at bounding box center [763, 397] width 72 height 19
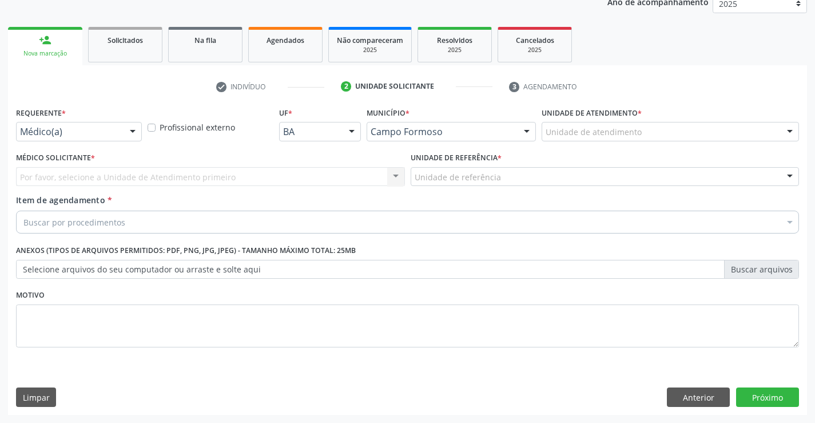
scroll to position [144, 0]
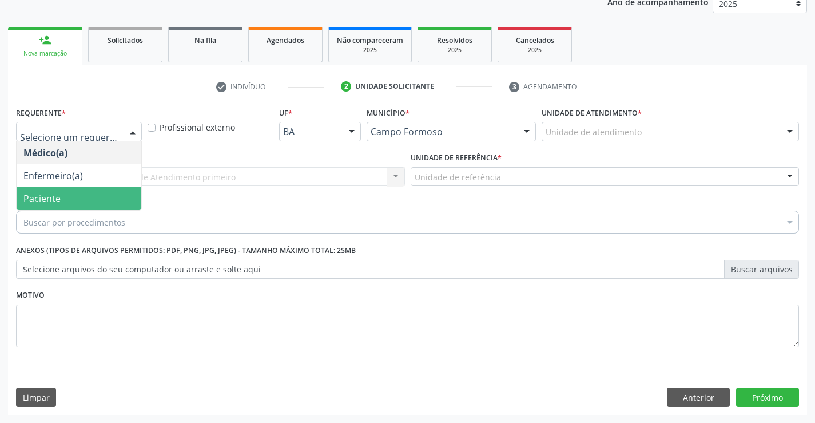
click at [62, 197] on span "Paciente" at bounding box center [79, 198] width 125 height 23
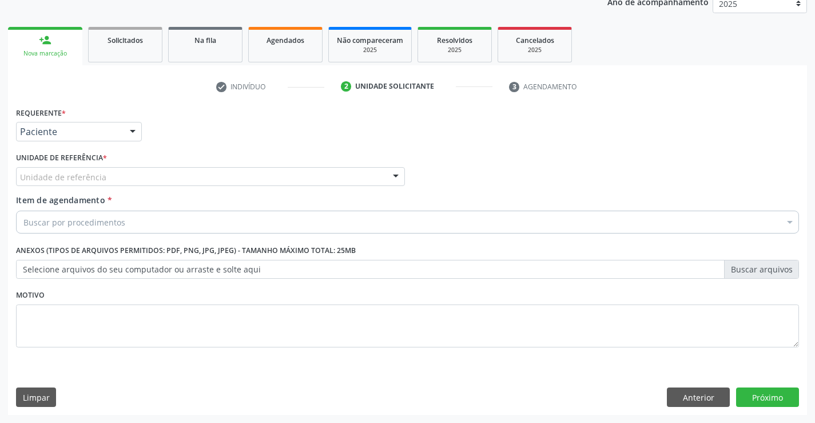
click at [172, 177] on div "Unidade de referência" at bounding box center [210, 176] width 389 height 19
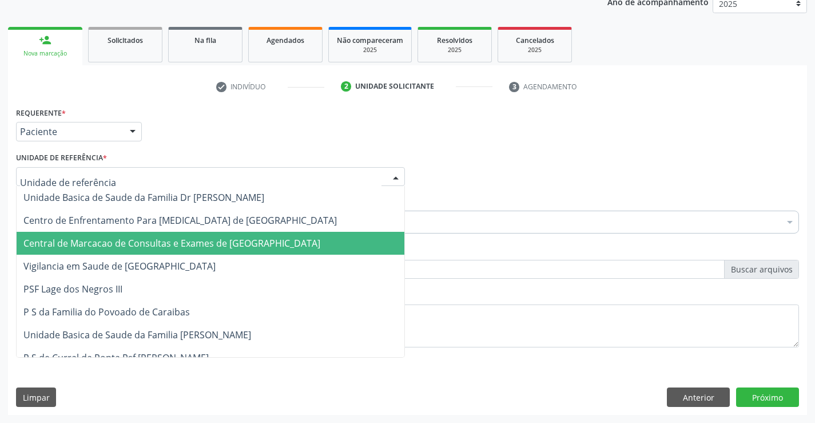
click at [188, 235] on span "Central de Marcacao de Consultas e Exames de [GEOGRAPHIC_DATA]" at bounding box center [211, 243] width 388 height 23
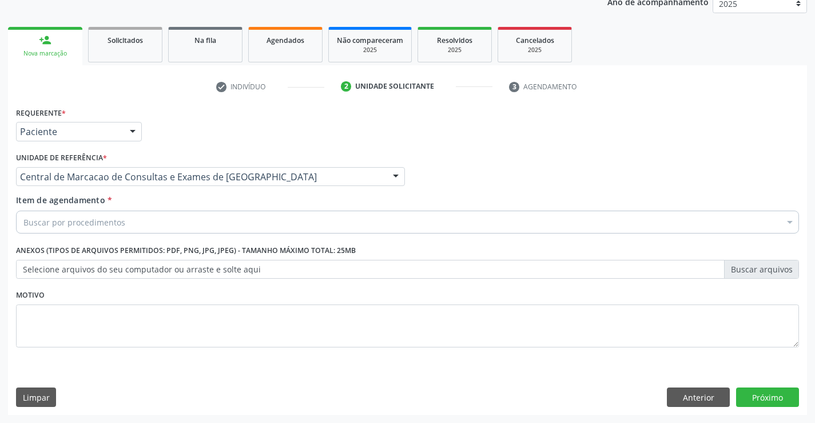
click at [217, 219] on div "Buscar por procedimentos" at bounding box center [407, 222] width 783 height 23
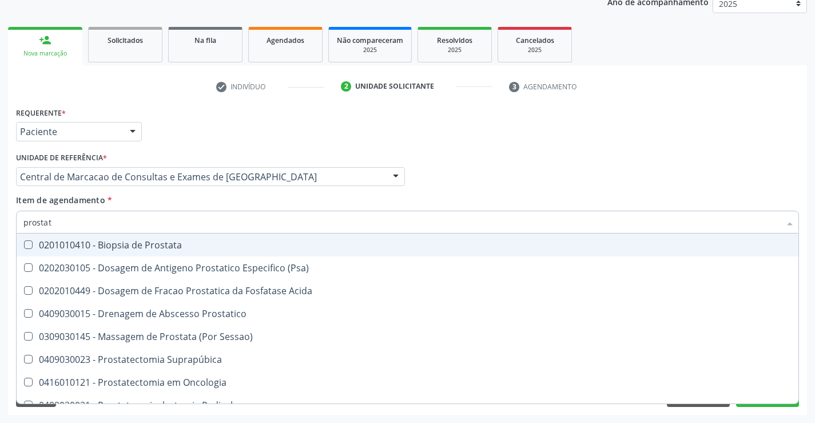
type input "prostata"
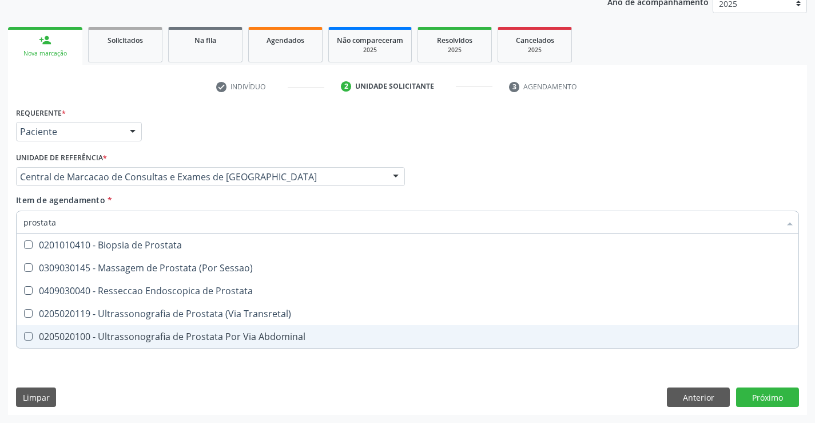
click at [213, 332] on div "0205020100 - Ultrassonografia de Prostata Por Via Abdominal" at bounding box center [407, 336] width 768 height 9
checkbox Abdominal "true"
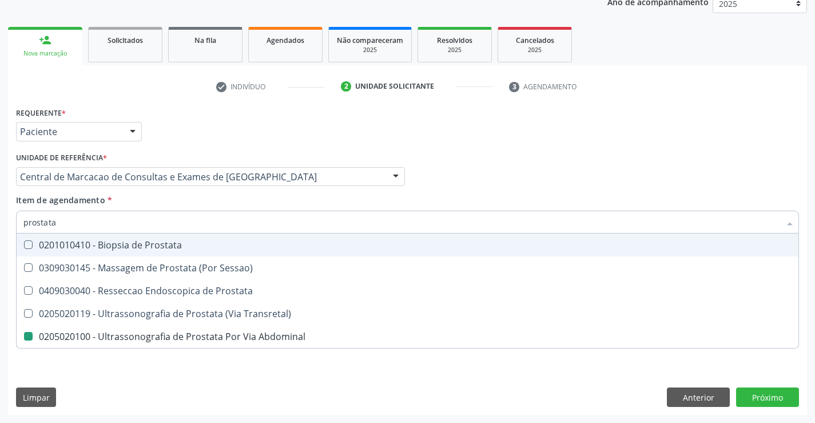
click at [520, 182] on div "Médico Solicitante Por favor, selecione a Unidade de Atendimento primeiro Nenhu…" at bounding box center [407, 171] width 789 height 45
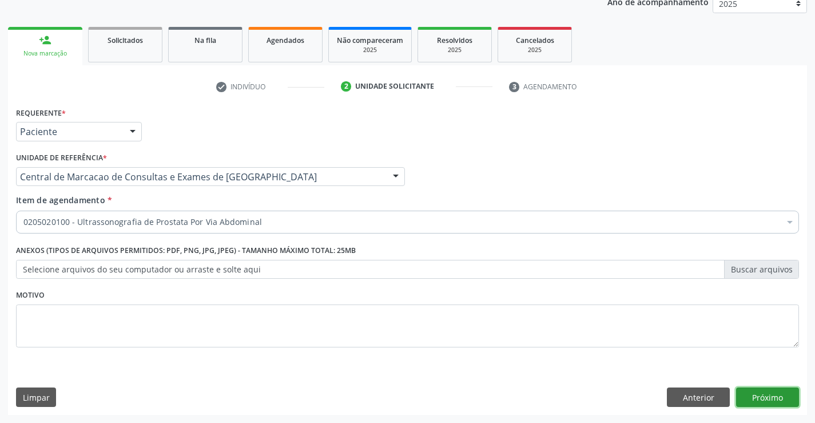
click at [775, 394] on button "Próximo" at bounding box center [767, 396] width 63 height 19
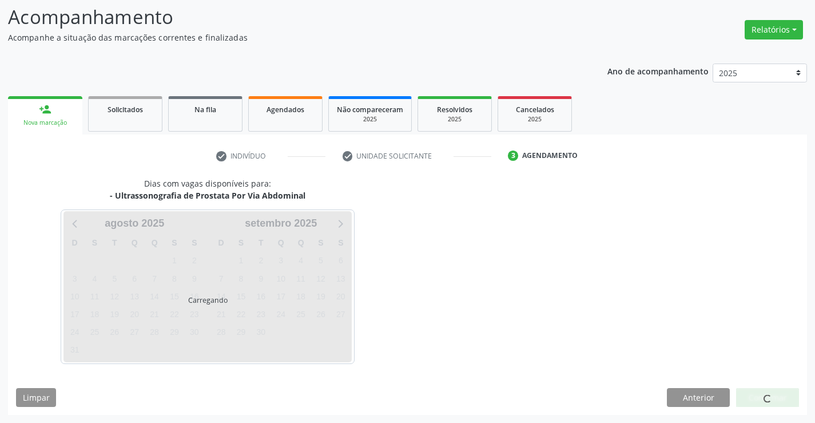
scroll to position [75, 0]
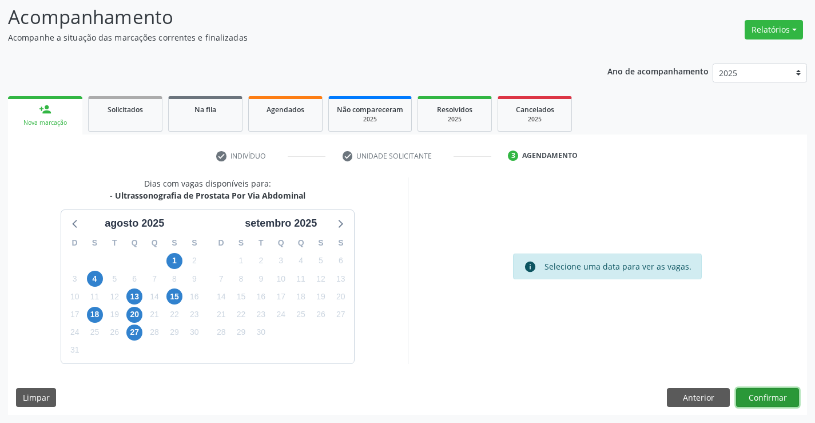
click at [755, 396] on button "Confirmar" at bounding box center [767, 397] width 63 height 19
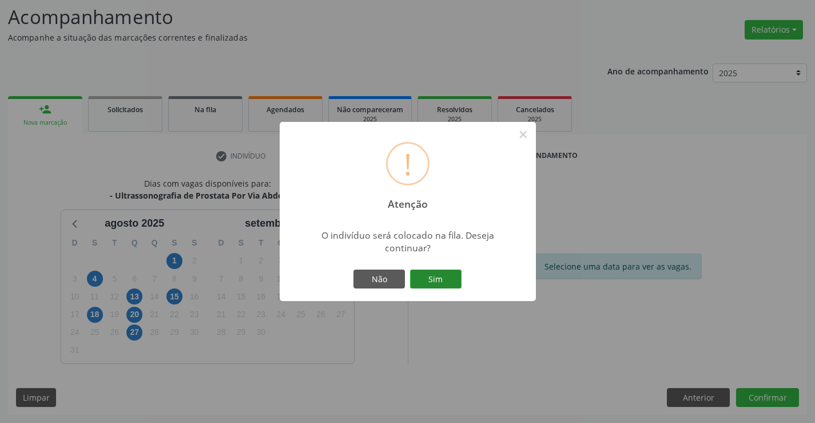
click at [459, 278] on button "Sim" at bounding box center [435, 278] width 51 height 19
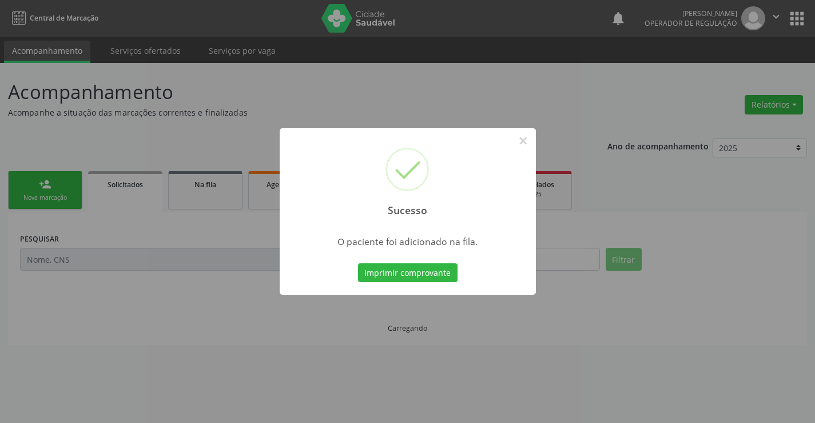
scroll to position [0, 0]
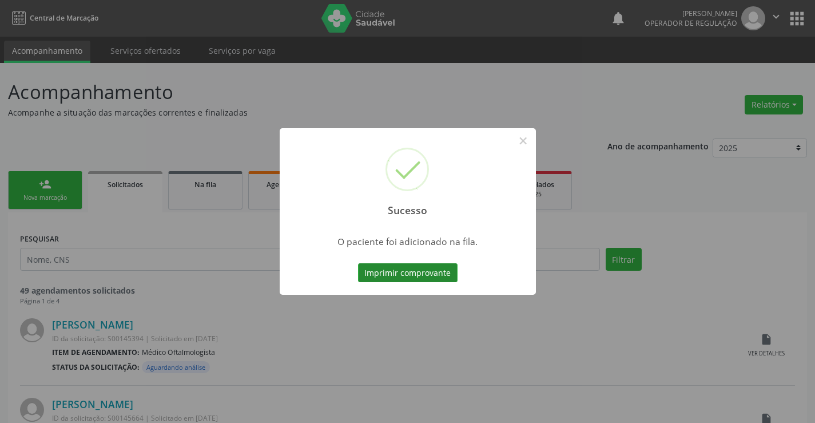
click at [431, 272] on button "Imprimir comprovante" at bounding box center [408, 272] width 100 height 19
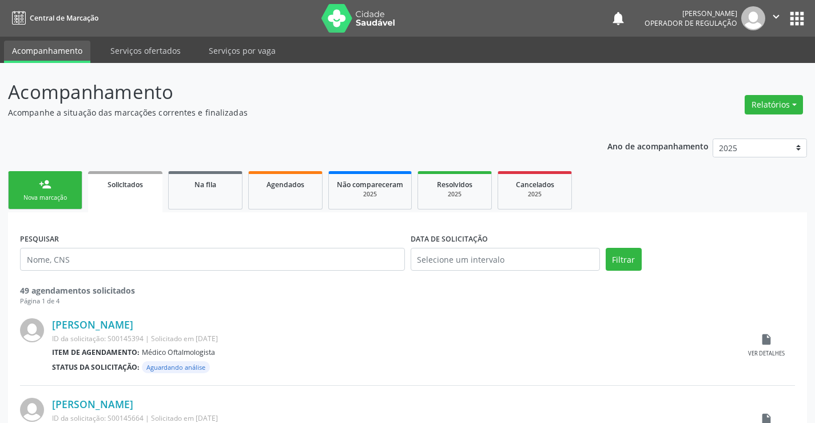
click at [46, 185] on div "person_add" at bounding box center [45, 184] width 13 height 13
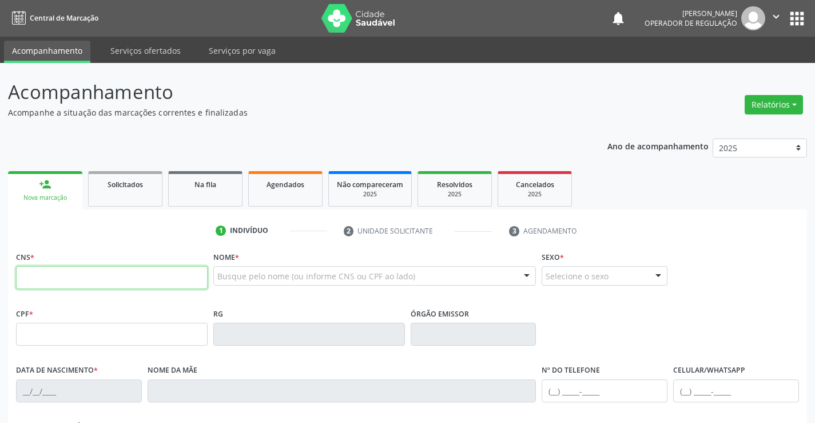
click at [105, 281] on input "text" at bounding box center [112, 277] width 192 height 23
type input "704 0003 7277 6164"
type input "011.415.635-25"
type input "1117406490"
type input "[DATE]"
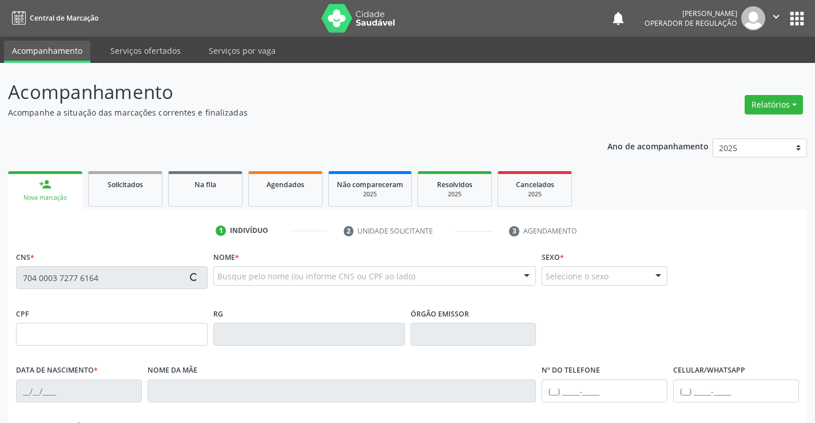
type input "Edvana Rosa de [DEMOGRAPHIC_DATA]"
type input "[PHONE_NUMBER]"
type input "S/N"
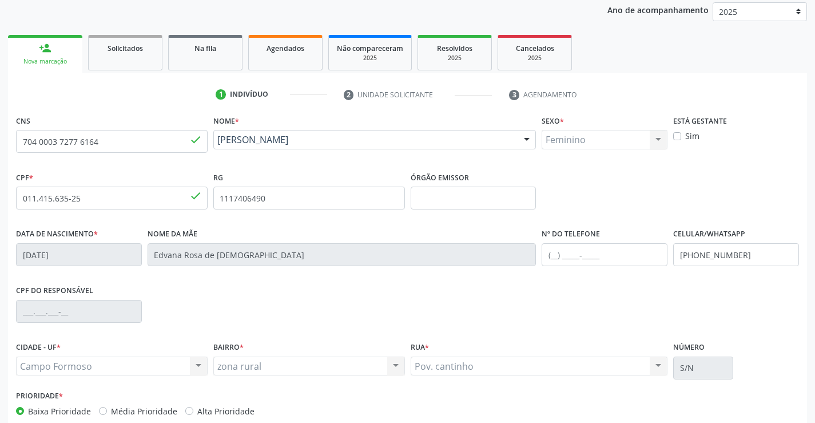
scroll to position [197, 0]
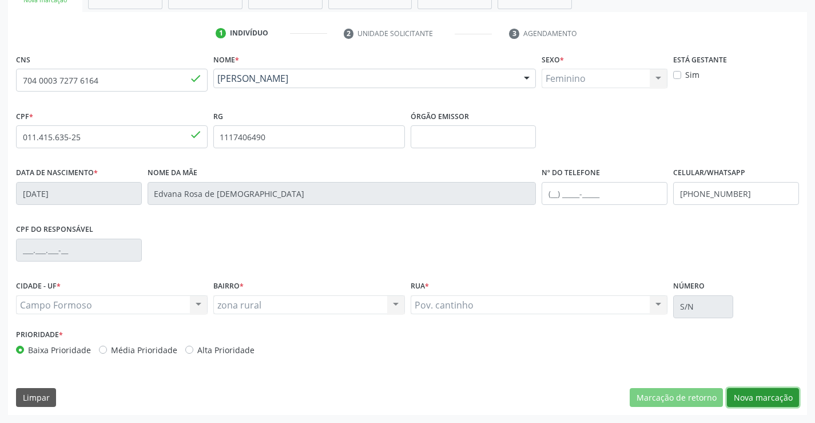
click at [785, 400] on button "Nova marcação" at bounding box center [763, 397] width 72 height 19
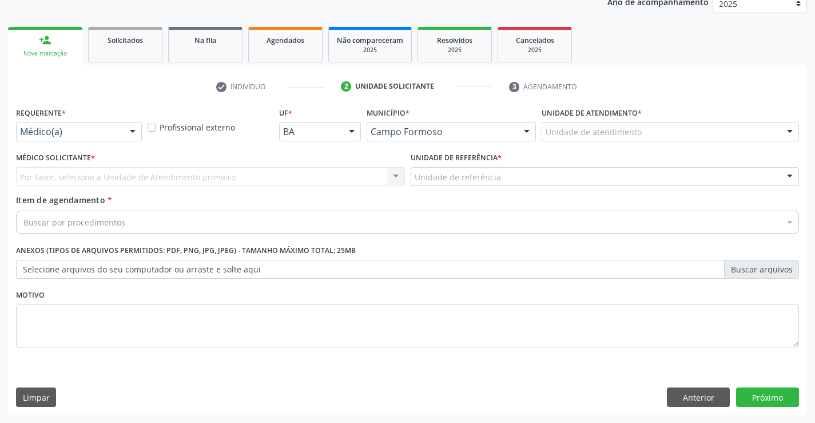
click at [122, 125] on div "Médico(a)" at bounding box center [79, 131] width 126 height 19
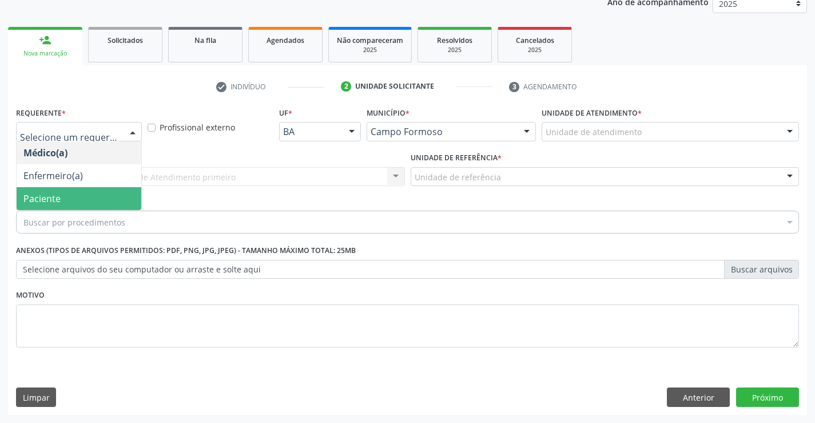
click at [97, 197] on span "Paciente" at bounding box center [79, 198] width 125 height 23
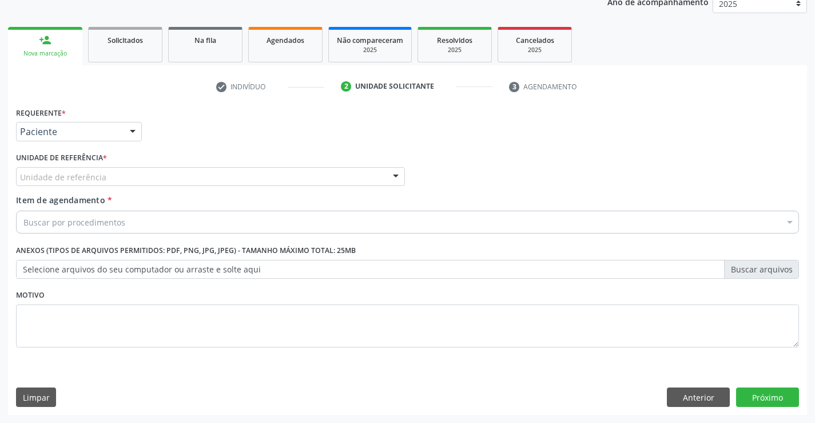
click at [201, 172] on div "Unidade de referência" at bounding box center [210, 176] width 389 height 19
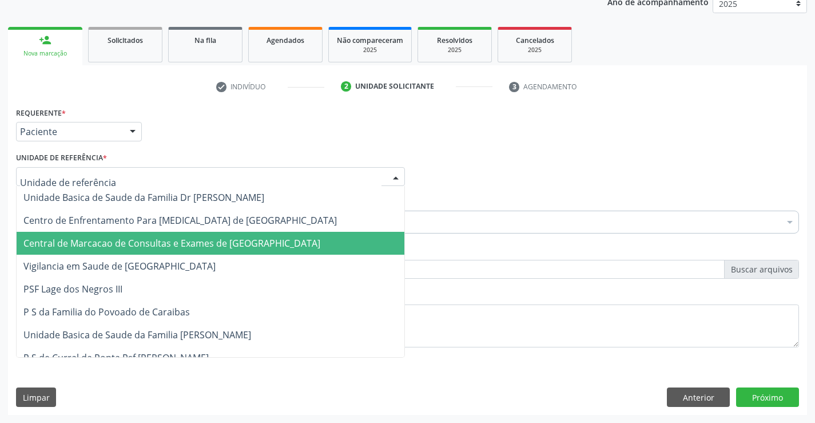
click at [191, 239] on span "Central de Marcacao de Consultas e Exames de [GEOGRAPHIC_DATA]" at bounding box center [171, 243] width 297 height 13
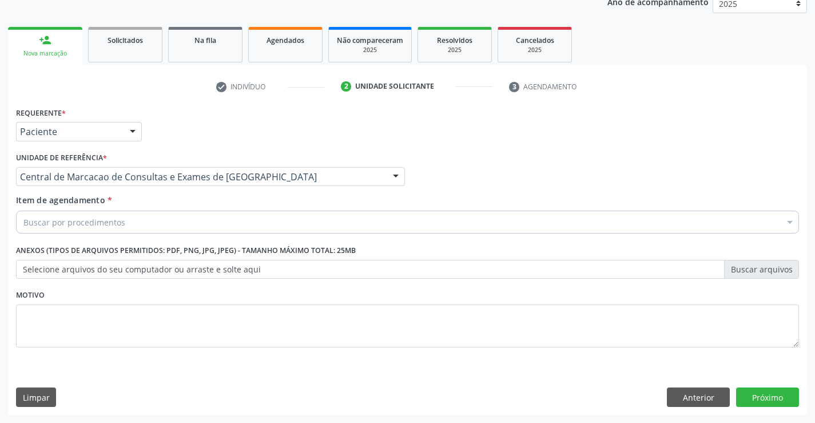
click at [201, 221] on div "Buscar por procedimentos" at bounding box center [407, 222] width 783 height 23
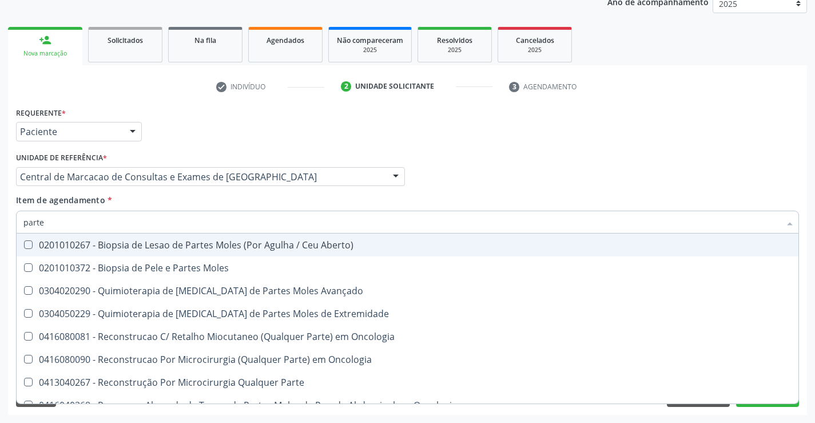
type input "partes"
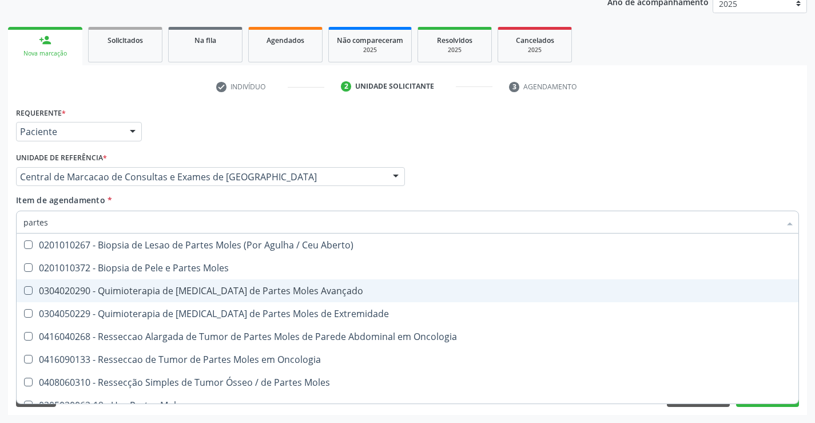
scroll to position [13, 0]
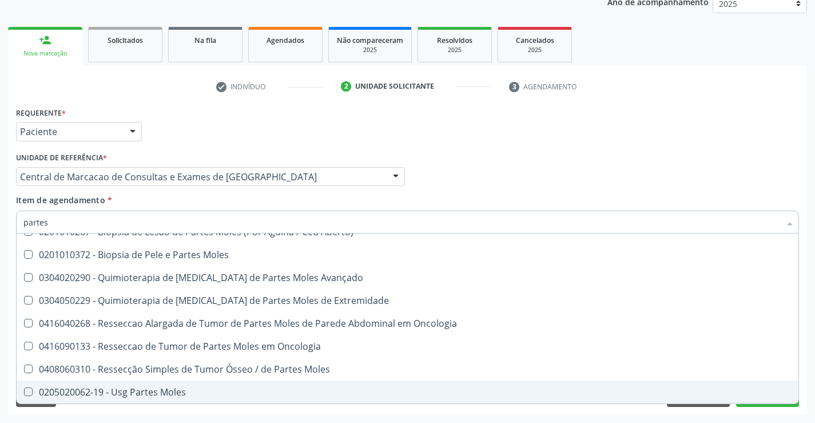
click at [136, 396] on div "0205020062-19 - Usg Partes Moles" at bounding box center [407, 391] width 768 height 9
checkbox Moles "true"
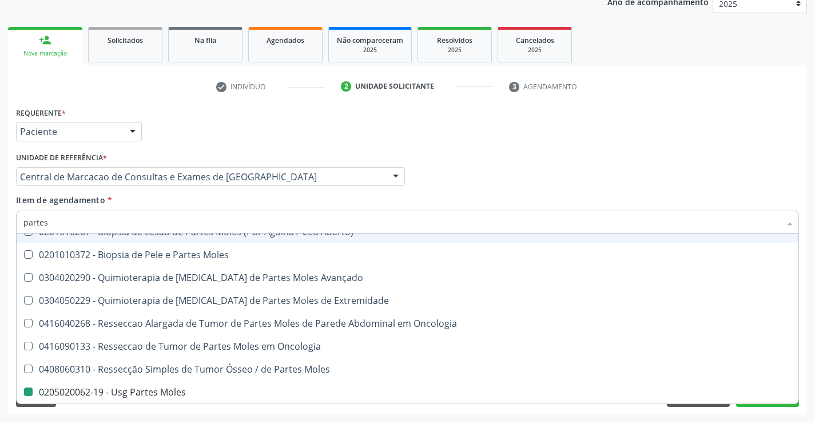
click at [466, 158] on div "Médico Solicitante Por favor, selecione a Unidade de Atendimento primeiro Nenhu…" at bounding box center [407, 171] width 789 height 45
checkbox Moles "true"
checkbox Moles "false"
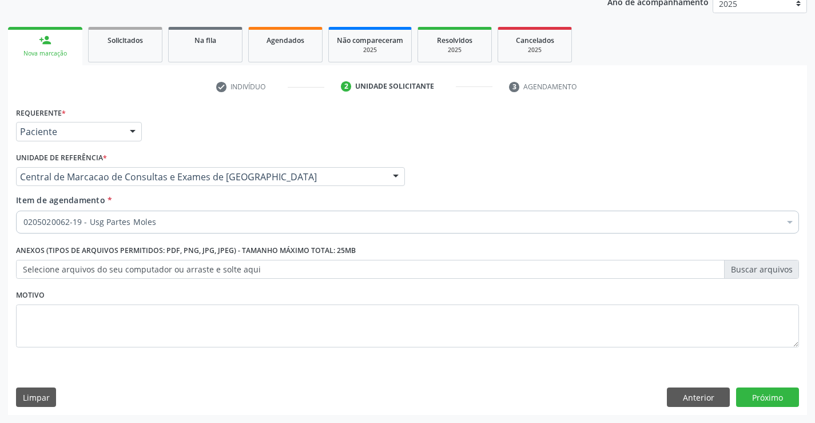
scroll to position [0, 0]
click at [780, 397] on button "Próximo" at bounding box center [767, 396] width 63 height 19
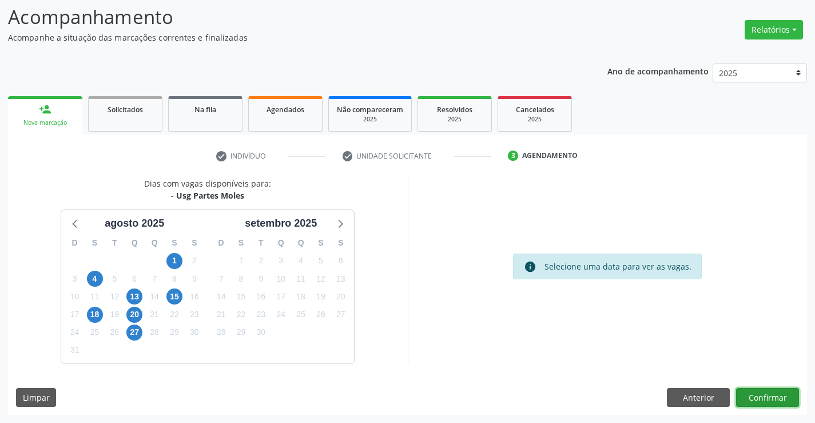
click at [758, 400] on button "Confirmar" at bounding box center [767, 397] width 63 height 19
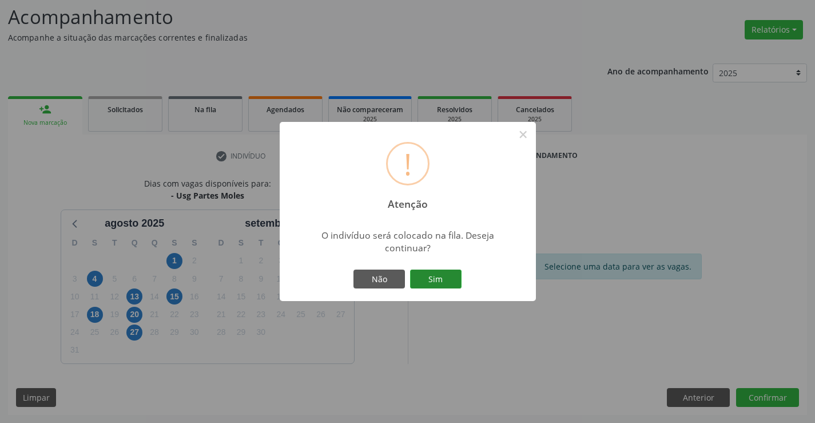
click at [444, 275] on button "Sim" at bounding box center [435, 278] width 51 height 19
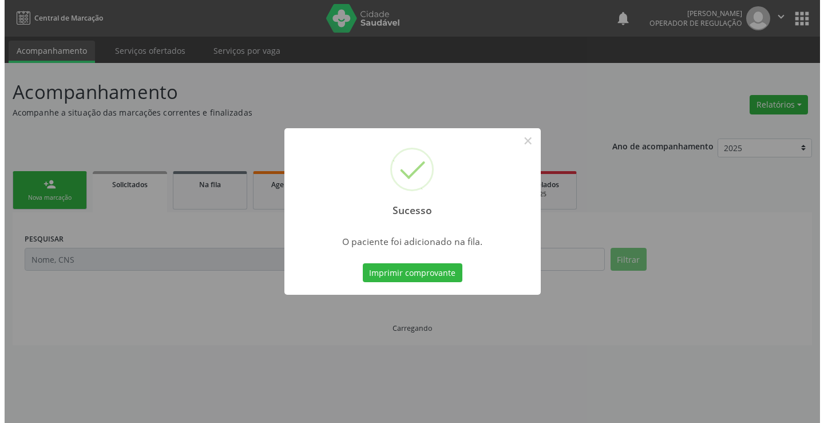
scroll to position [0, 0]
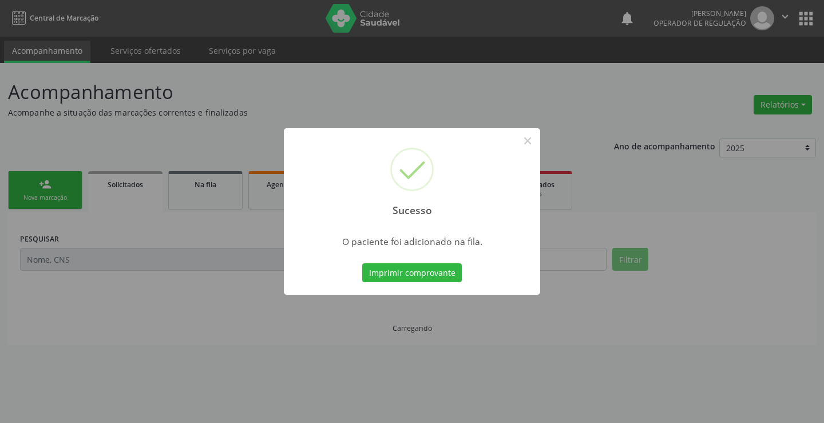
click at [444, 275] on button "Imprimir comprovante" at bounding box center [412, 272] width 100 height 19
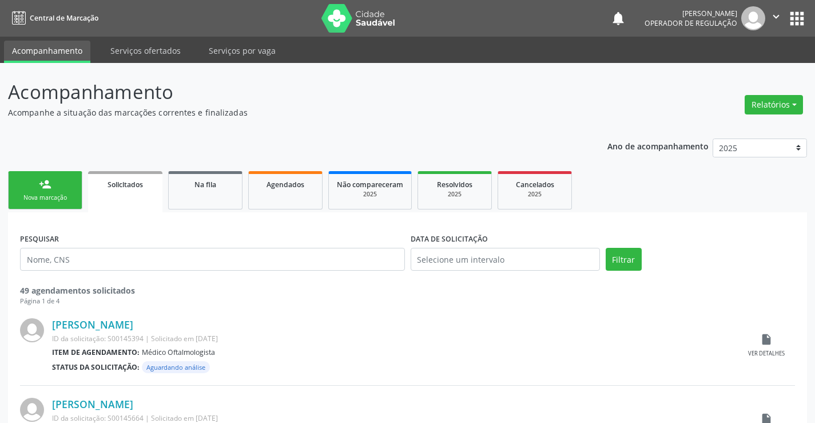
click at [47, 184] on div "person_add" at bounding box center [45, 184] width 13 height 13
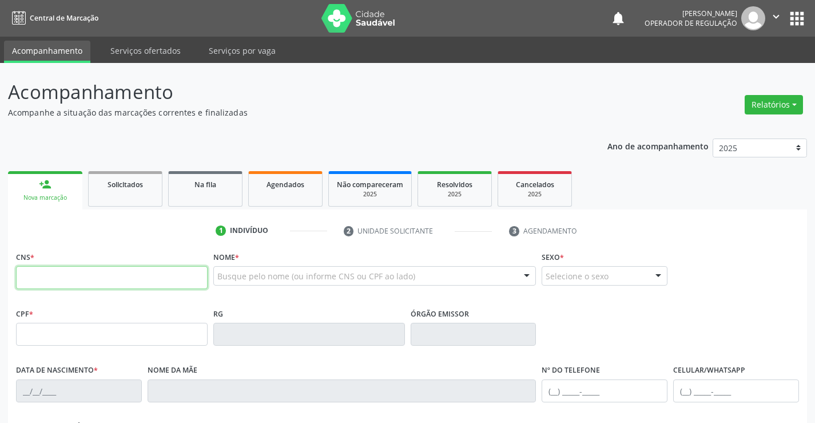
click at [55, 273] on input "text" at bounding box center [112, 277] width 192 height 23
type input "700 6034 8509 8468"
type input "0739950614"
type input "[DATE]"
type input "617.835.285-91"
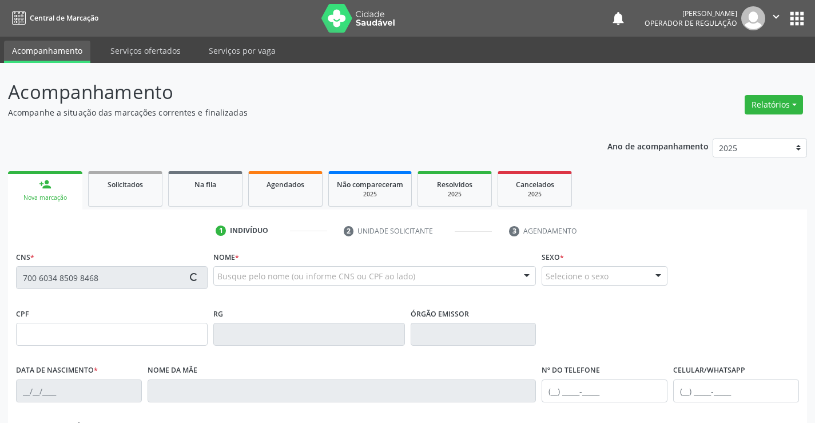
type input "S/N"
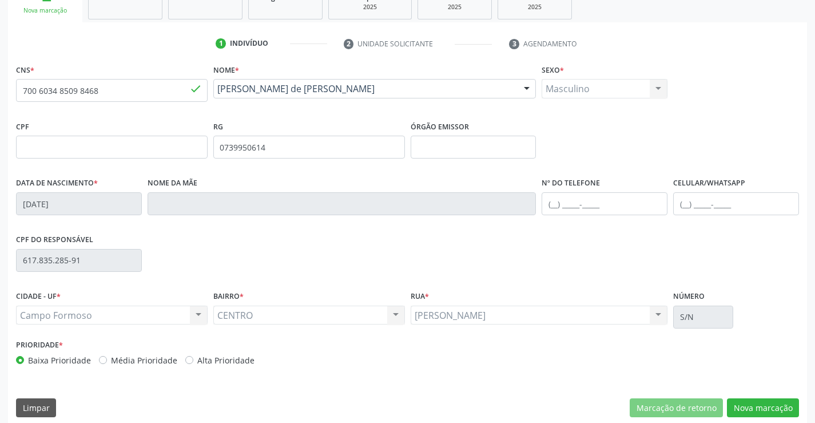
scroll to position [197, 0]
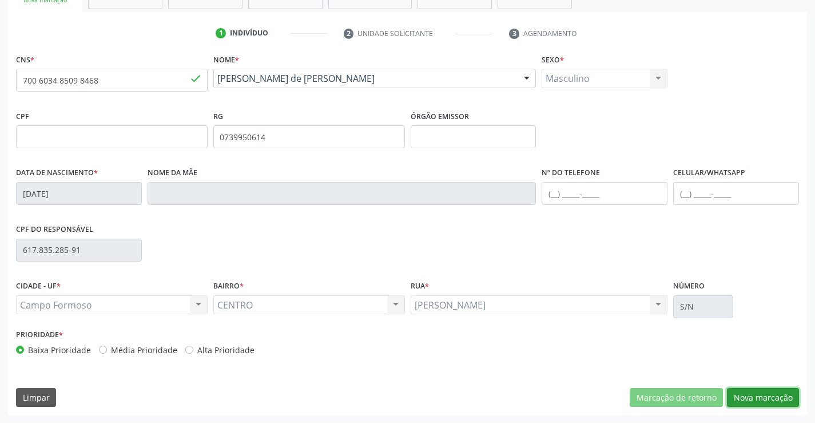
drag, startPoint x: 751, startPoint y: 399, endPoint x: 278, endPoint y: 261, distance: 492.2
click at [751, 398] on button "Nova marcação" at bounding box center [763, 397] width 72 height 19
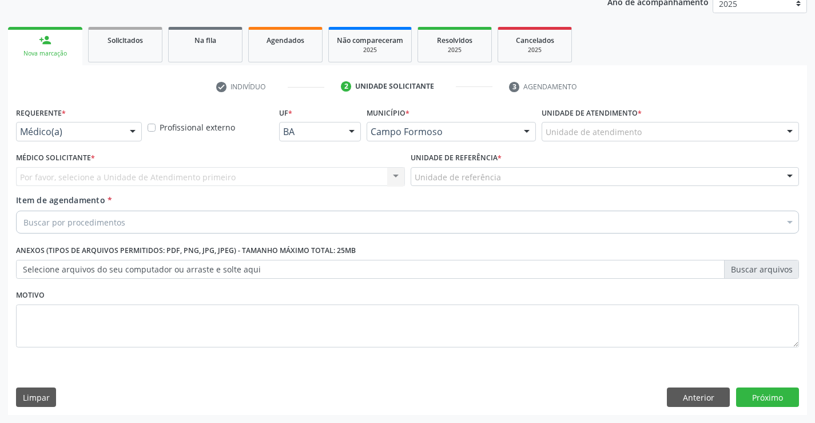
scroll to position [144, 0]
click at [109, 142] on div "Requerente * Médico(a) Médico(a) Enfermeiro(a) Paciente Nenhum resultado encont…" at bounding box center [79, 126] width 132 height 45
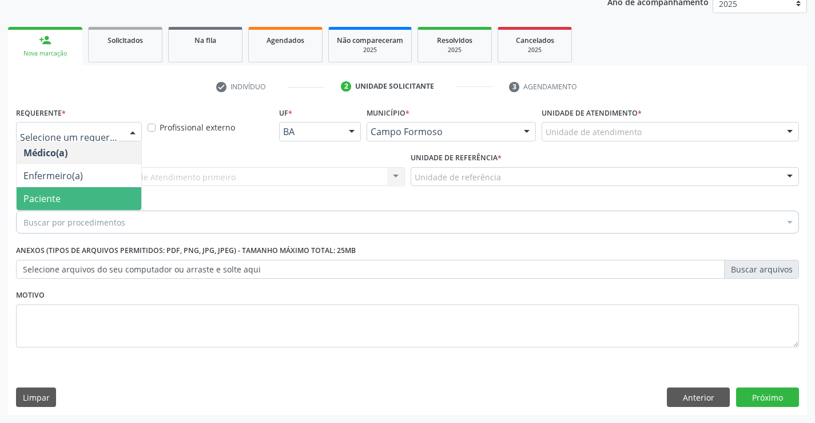
click at [88, 197] on span "Paciente" at bounding box center [79, 198] width 125 height 23
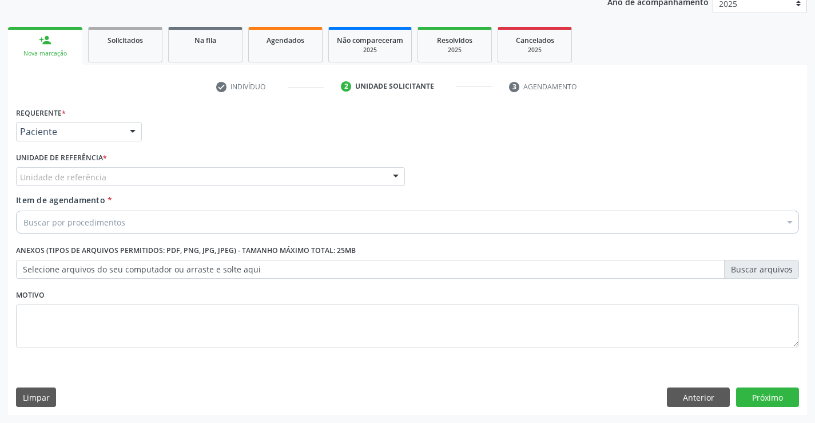
click at [134, 178] on div "Unidade de referência" at bounding box center [210, 176] width 389 height 19
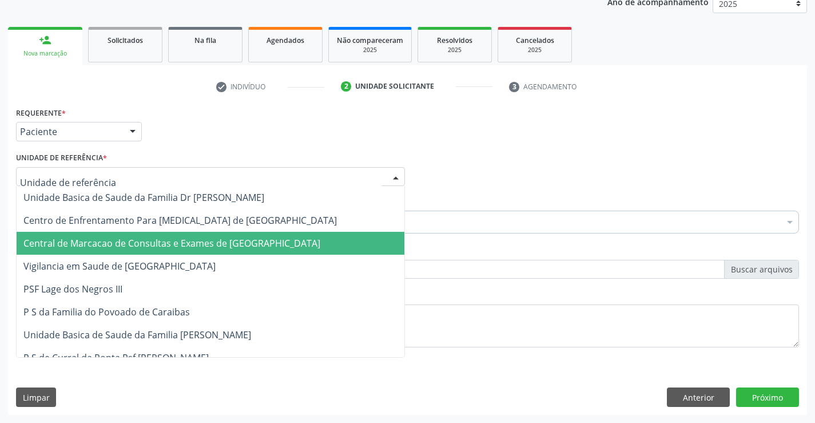
click at [133, 252] on span "Central de Marcacao de Consultas e Exames de [GEOGRAPHIC_DATA]" at bounding box center [211, 243] width 388 height 23
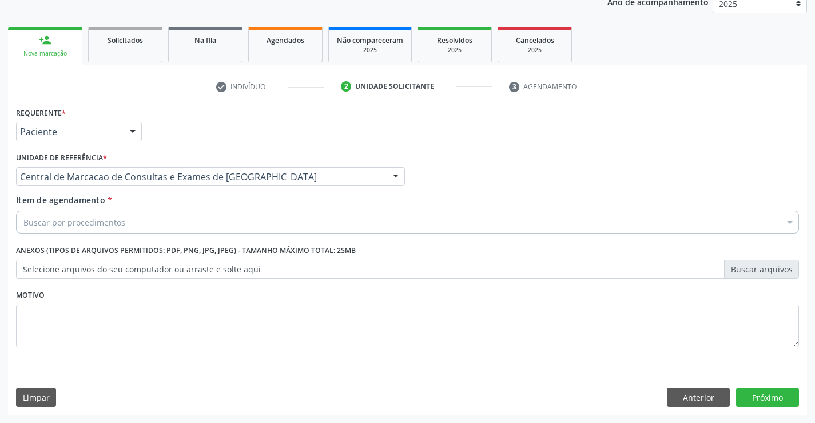
click at [158, 230] on div "Buscar por procedimentos" at bounding box center [407, 222] width 783 height 23
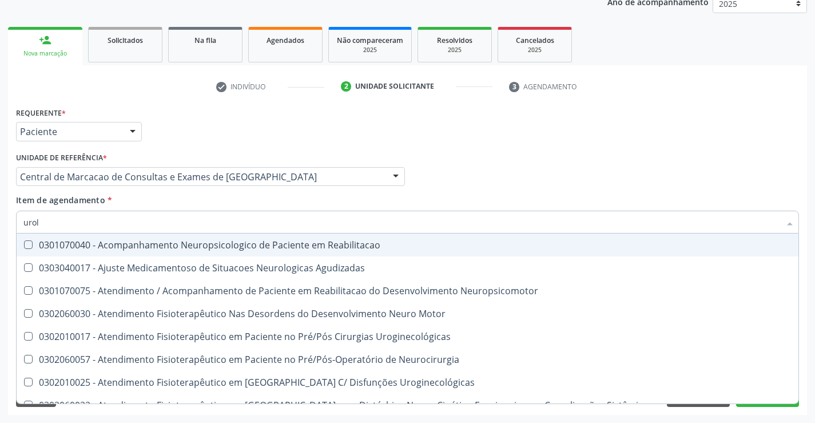
type input "urolo"
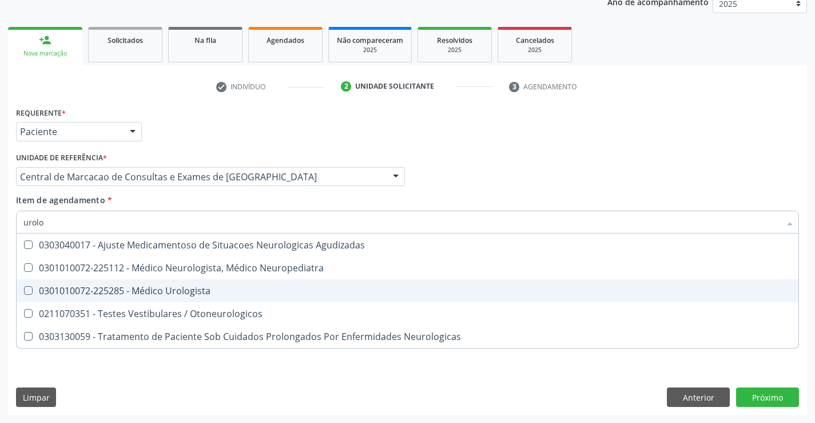
click at [209, 295] on div "0301010072-225285 - Médico Urologista" at bounding box center [407, 290] width 768 height 9
checkbox Urologista "true"
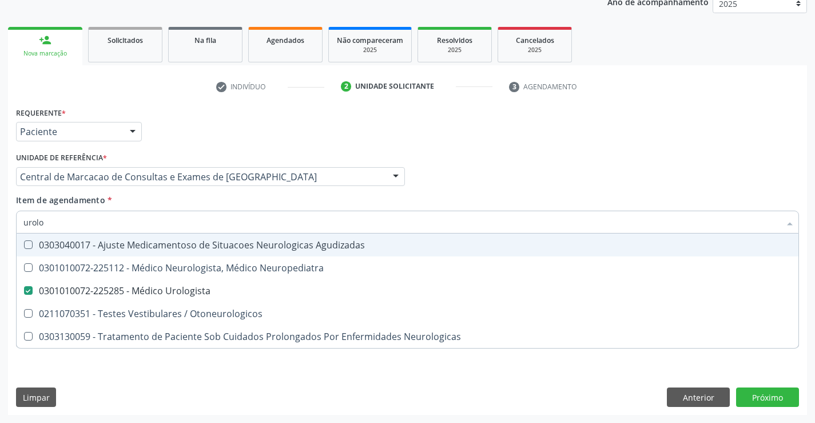
drag, startPoint x: 657, startPoint y: 155, endPoint x: 806, endPoint y: 380, distance: 270.4
click at [658, 156] on div "Médico Solicitante Por favor, selecione a Unidade de Atendimento primeiro Nenhu…" at bounding box center [407, 171] width 789 height 45
checkbox Neuropediatra "true"
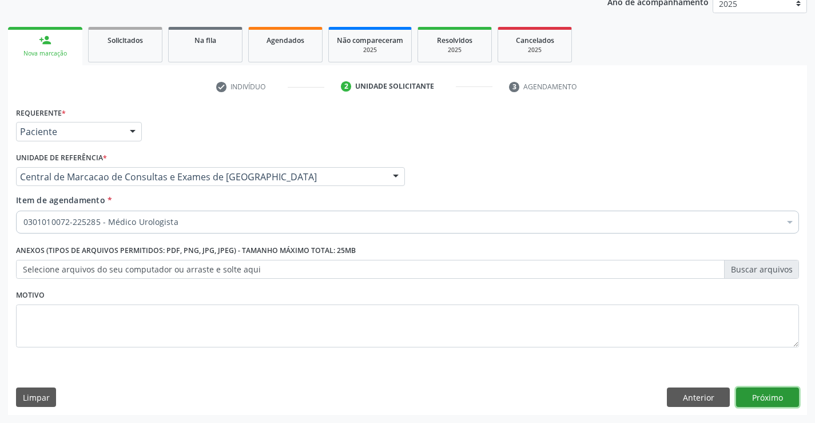
click at [767, 400] on button "Próximo" at bounding box center [767, 396] width 63 height 19
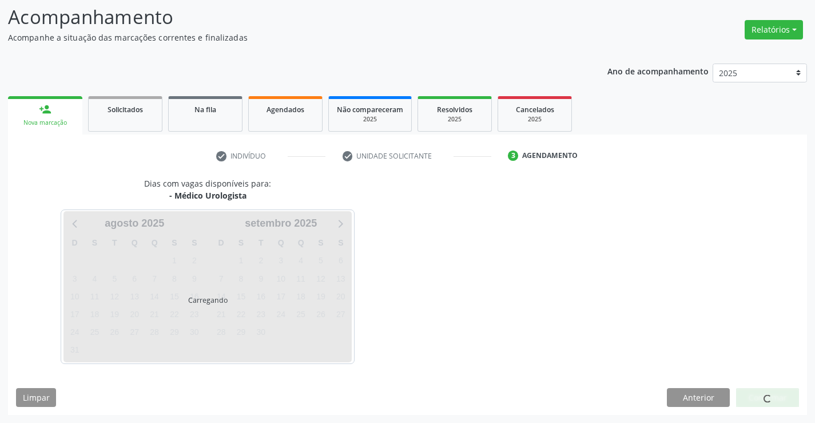
click at [768, 399] on span at bounding box center [767, 398] width 9 height 9
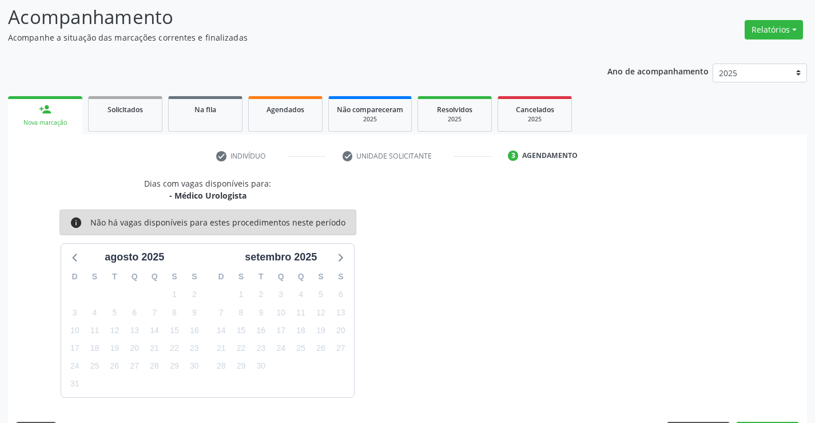
scroll to position [109, 0]
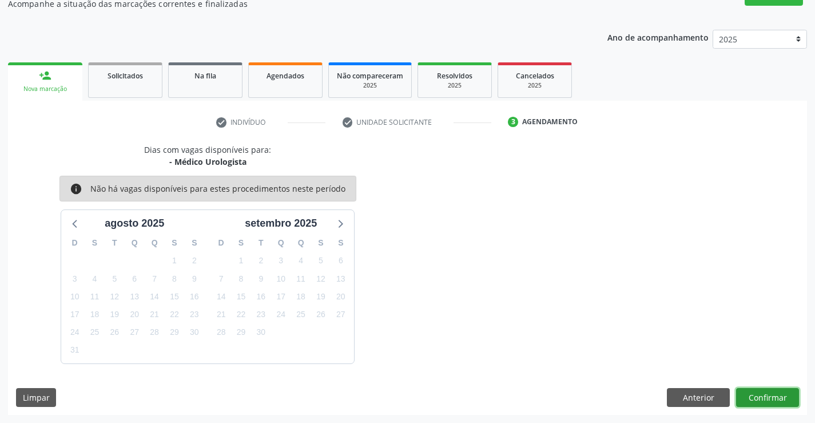
click at [774, 398] on button "Confirmar" at bounding box center [767, 397] width 63 height 19
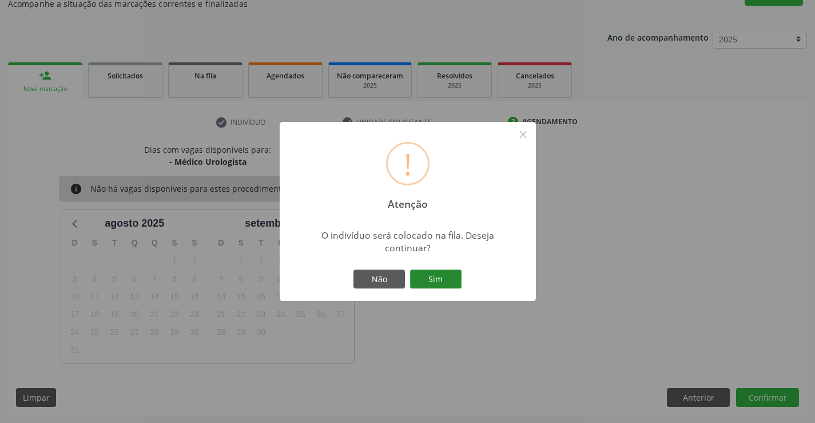
click at [442, 276] on button "Sim" at bounding box center [435, 278] width 51 height 19
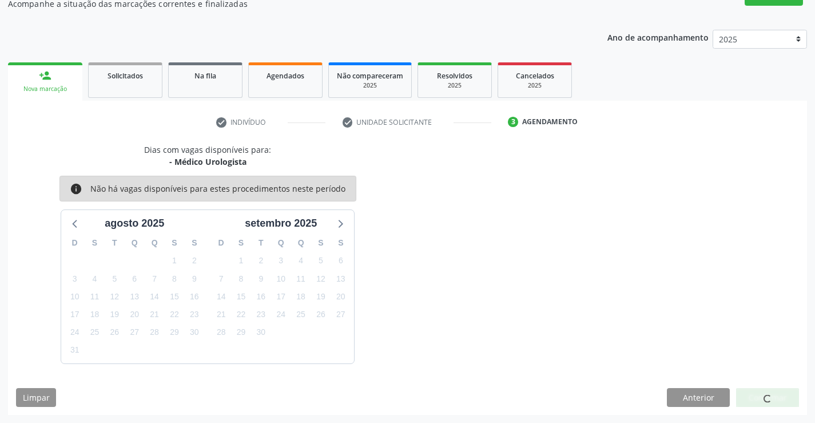
scroll to position [0, 0]
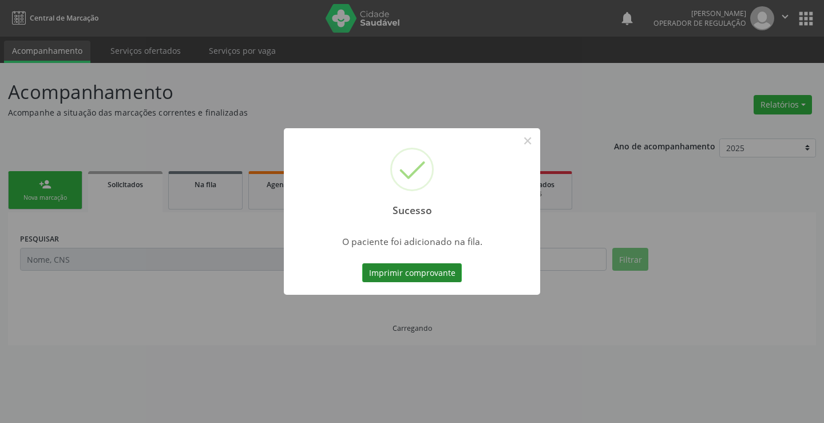
click at [451, 271] on button "Imprimir comprovante" at bounding box center [412, 272] width 100 height 19
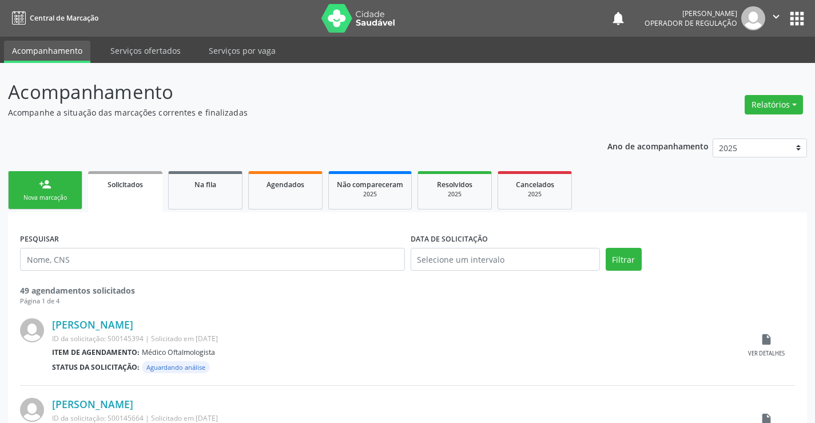
click at [772, 17] on icon "" at bounding box center [776, 16] width 13 height 13
click at [755, 68] on link "Sair" at bounding box center [747, 70] width 79 height 16
